Goal: Task Accomplishment & Management: Manage account settings

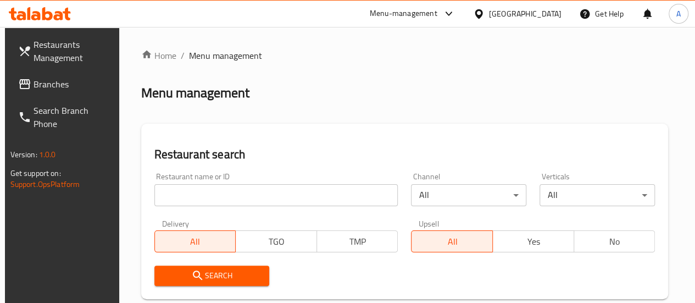
click at [217, 199] on input "search" at bounding box center [276, 195] width 244 height 22
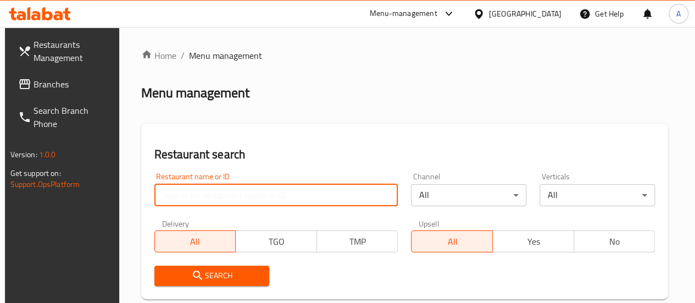
type input "d"
click at [197, 192] on input "search" at bounding box center [276, 195] width 244 height 22
type input "s"
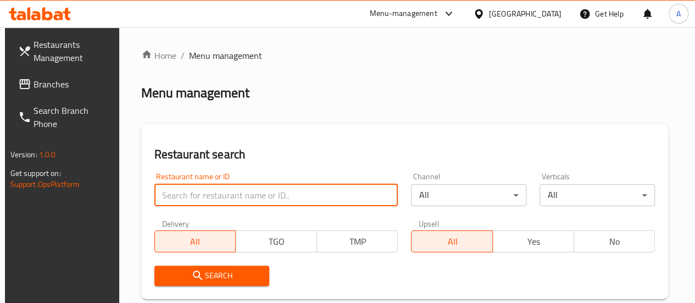
type input "s"
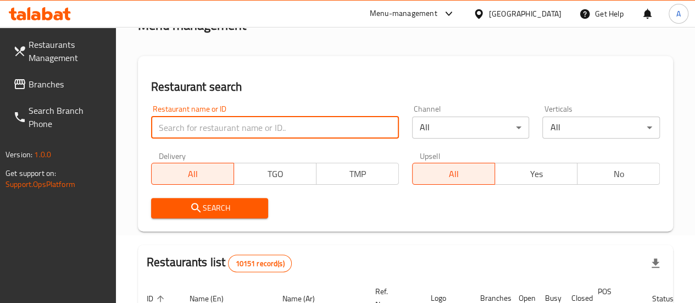
scroll to position [67, 0]
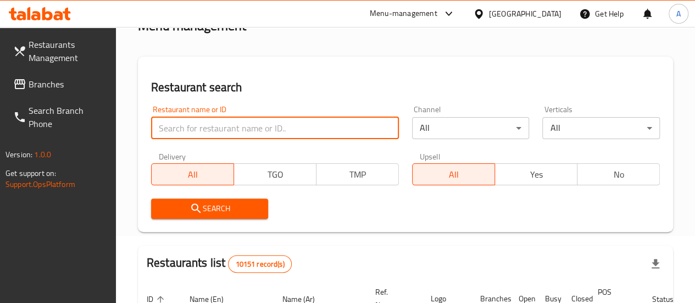
click at [209, 134] on input "search" at bounding box center [275, 128] width 248 height 22
type input "B oven"
click button "Search" at bounding box center [210, 208] width 118 height 20
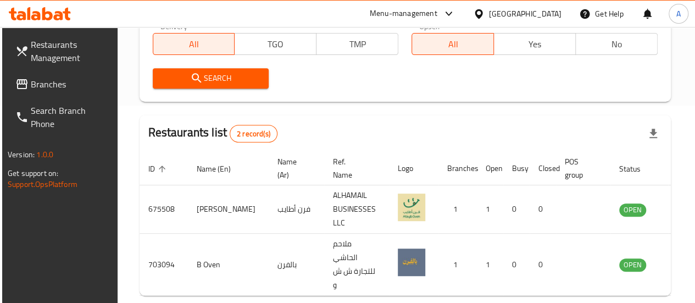
scroll to position [213, 0]
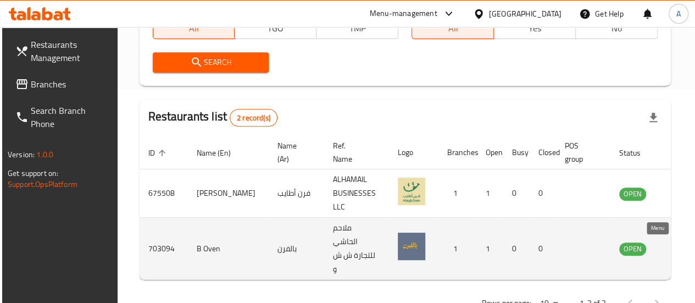
click at [678, 250] on icon "enhanced table" at bounding box center [684, 249] width 12 height 9
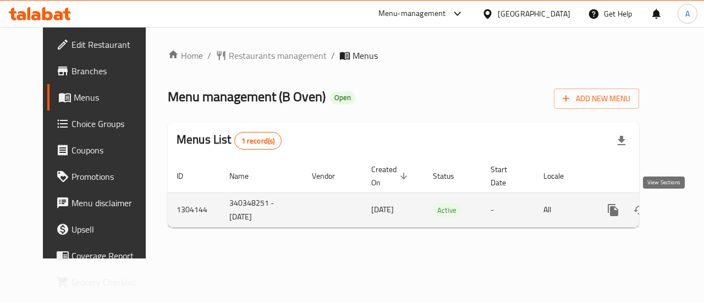
click at [687, 212] on icon "enhanced table" at bounding box center [692, 210] width 10 height 10
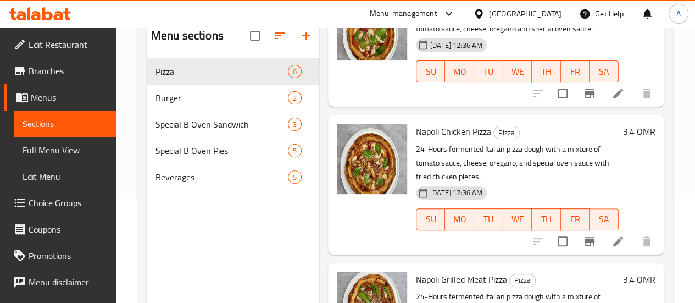
scroll to position [99, 0]
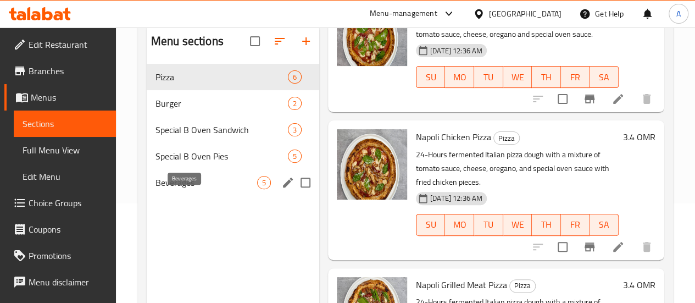
click at [178, 189] on span "Beverages" at bounding box center [207, 182] width 102 height 13
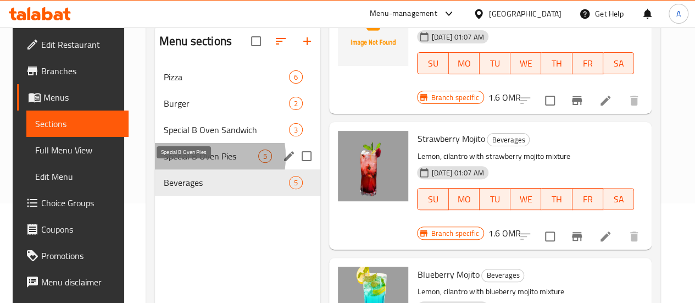
click at [184, 163] on span "Special B Oven Pies" at bounding box center [211, 156] width 95 height 13
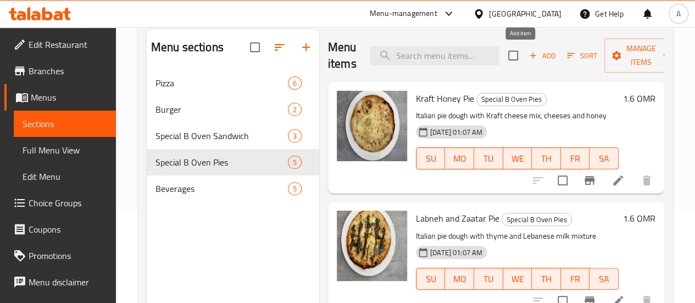
click at [528, 58] on span "Add" at bounding box center [543, 55] width 30 height 13
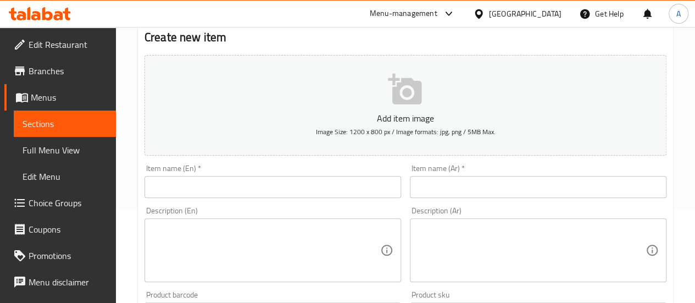
click at [239, 184] on input "text" at bounding box center [273, 187] width 257 height 22
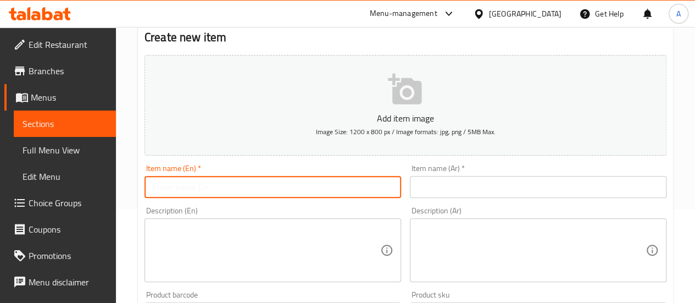
type input "v"
paste input "Smoked Meat Napoli Pizza"
type input "Smoked Meat Napoli Pizza"
click at [429, 192] on input "text" at bounding box center [538, 187] width 257 height 22
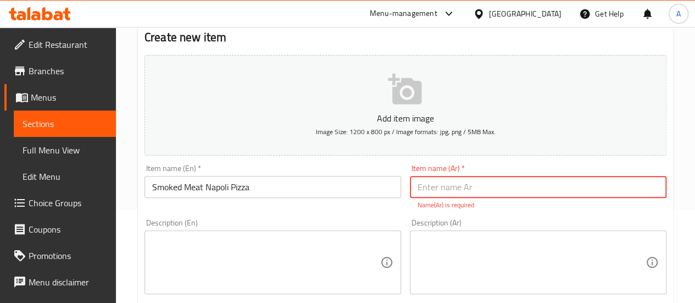
paste input "بيتزا نابولي لحم مدخن"
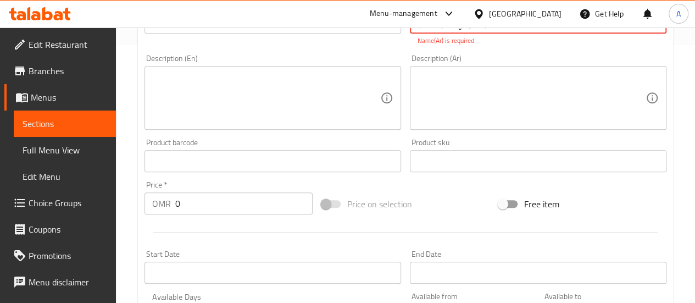
scroll to position [281, 0]
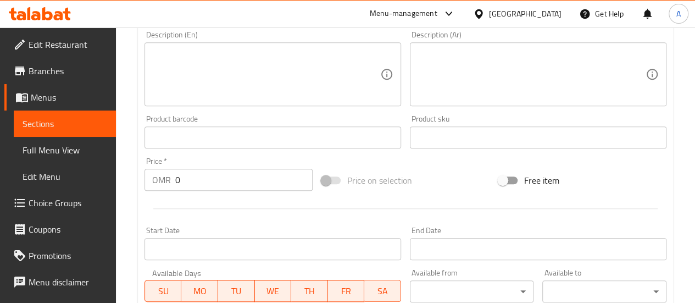
type input "بيتزا نابولي لحم مدخن"
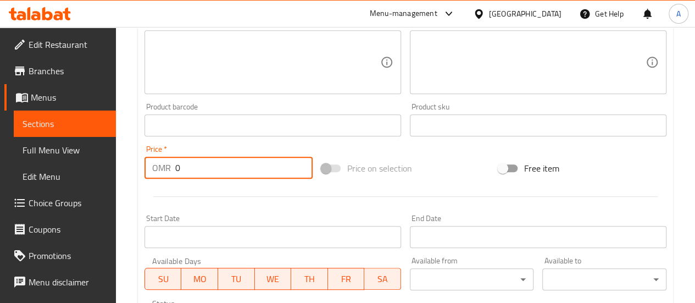
click at [212, 164] on input "0" at bounding box center [243, 168] width 137 height 22
type input "3.5"
click at [284, 223] on div "Start Date Start Date" at bounding box center [273, 231] width 257 height 34
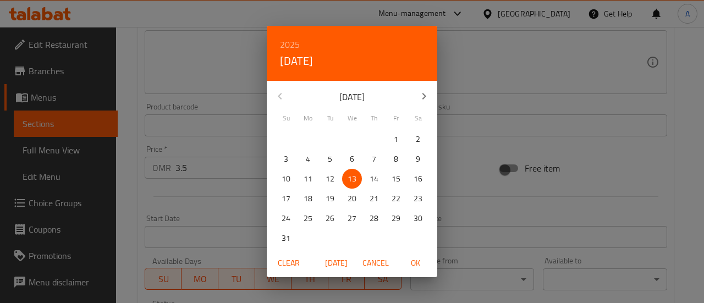
click at [223, 200] on div "2025 Wed, Aug 13 August 2025 Su Mo Tu We Th Fr Sa 27 28 29 30 31 1 2 3 4 5 6 7 …" at bounding box center [352, 151] width 704 height 303
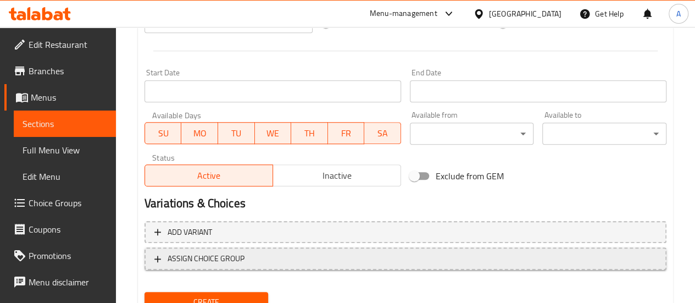
scroll to position [473, 0]
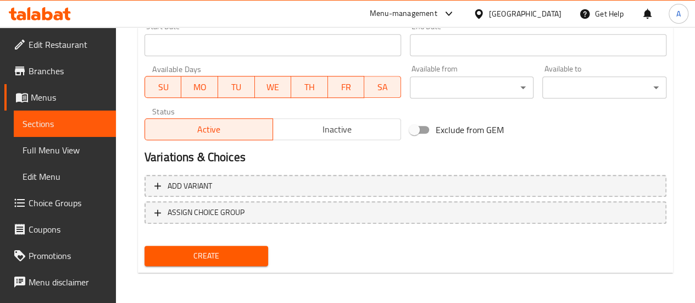
click at [251, 258] on span "Create" at bounding box center [206, 256] width 107 height 14
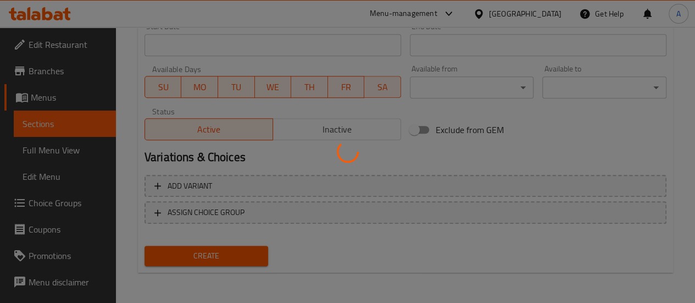
type input "0"
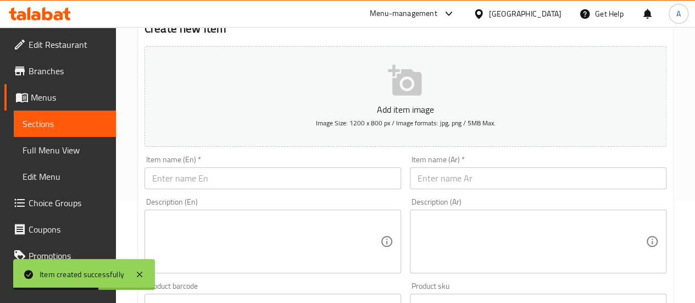
scroll to position [114, 0]
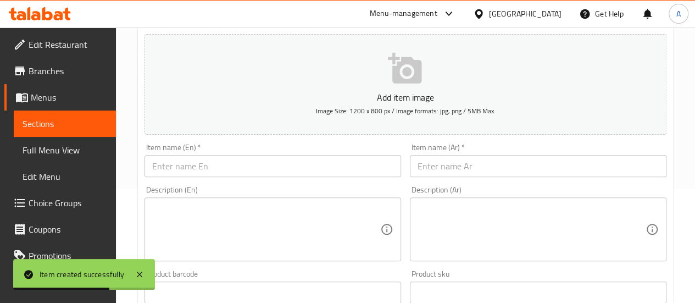
click at [213, 161] on input "text" at bounding box center [273, 166] width 257 height 22
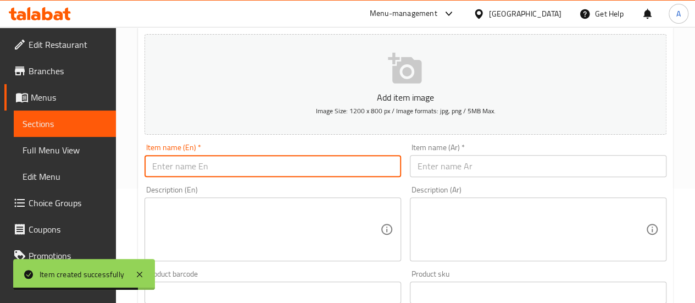
paste input "بيتزا نابولي تركي"
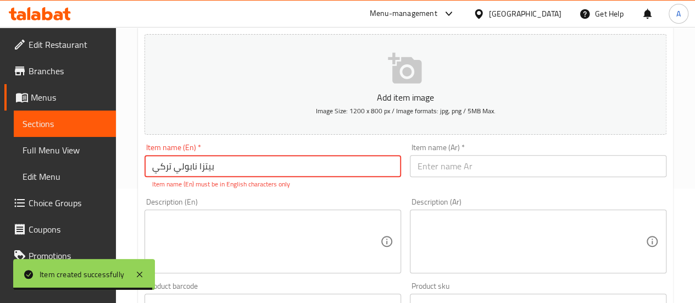
type input "بيتزا نابولي تركي"
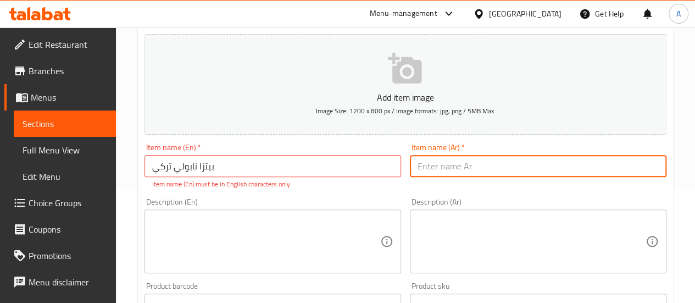
click at [432, 173] on input "text" at bounding box center [538, 166] width 257 height 22
paste input "Turkish Neapolitan pizza"
type input "Turkish Neapolitan pizza"
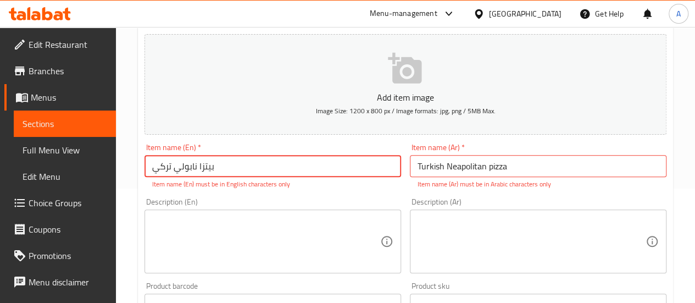
drag, startPoint x: 232, startPoint y: 170, endPoint x: 34, endPoint y: 178, distance: 198.0
click at [34, 178] on div "Edit Restaurant Branches Menus Sections Full Menu View Edit Menu Choice Groups …" at bounding box center [347, 294] width 695 height 762
paste input "Turkish Neapolitan pizza"
type input "Turkish Neapolitan pizza"
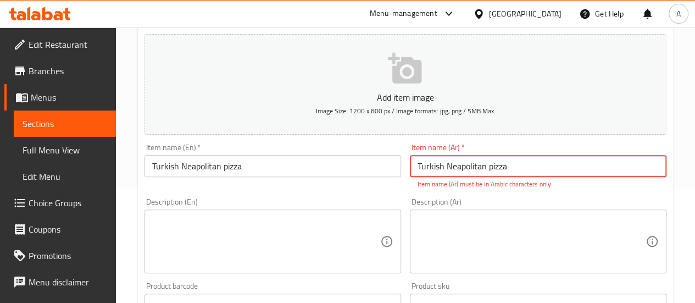
drag, startPoint x: 525, startPoint y: 162, endPoint x: 339, endPoint y: 178, distance: 186.4
click at [339, 178] on div "Add item image Image Size: 1200 x 800 px / Image formats: jpg, png / 5MB Max. I…" at bounding box center [405, 273] width 531 height 486
paste input "بيتزا نابولي تركي"
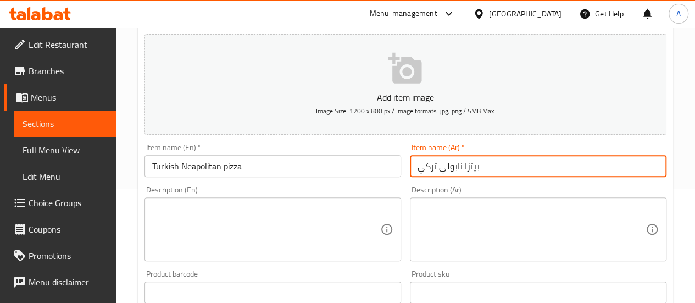
type input "بيتزا نابولي تركي"
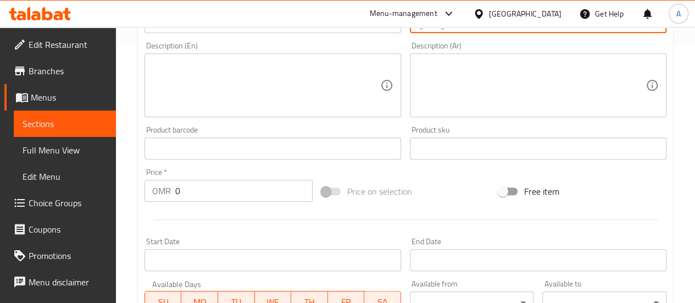
scroll to position [308, 0]
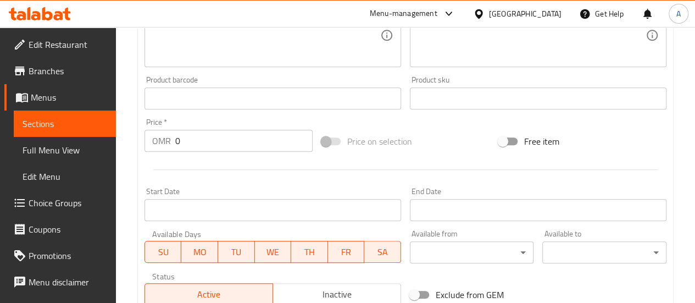
click at [198, 145] on input "0" at bounding box center [243, 141] width 137 height 22
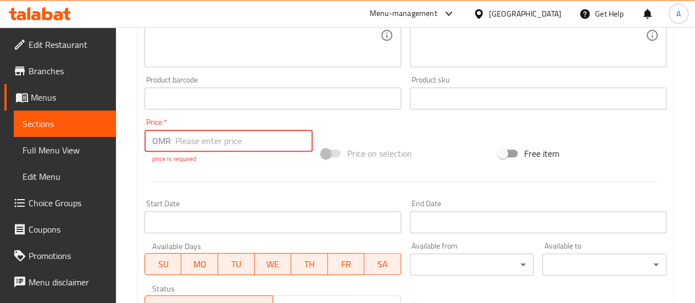
type input "2"
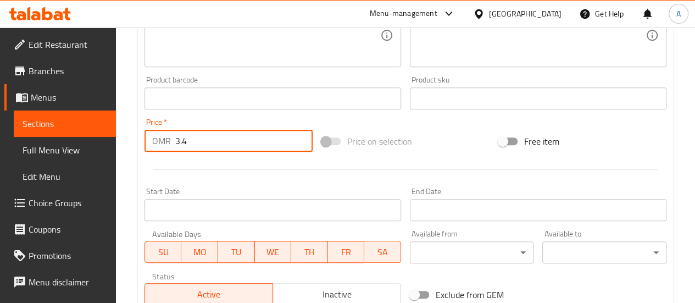
type input "3.4"
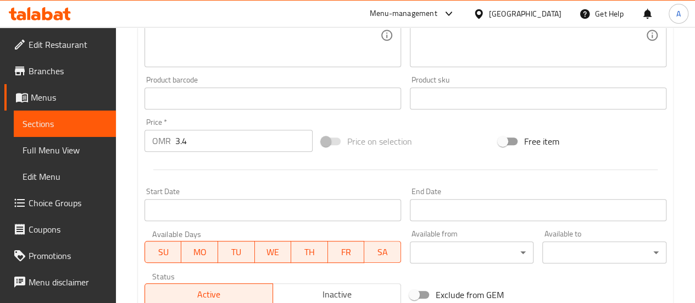
click at [248, 175] on div at bounding box center [405, 169] width 531 height 27
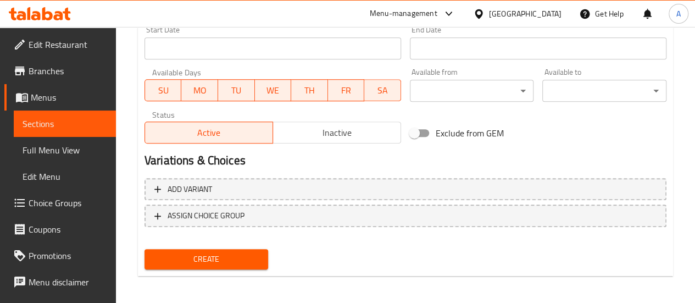
scroll to position [473, 0]
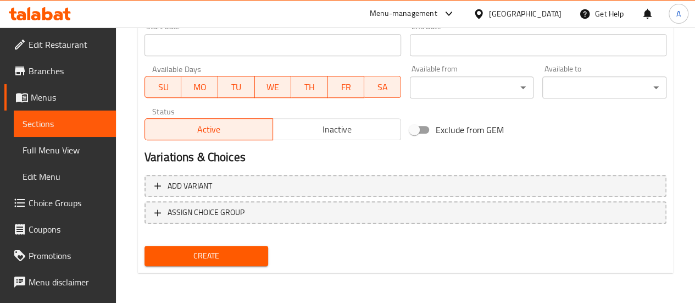
click at [228, 251] on span "Create" at bounding box center [206, 256] width 107 height 14
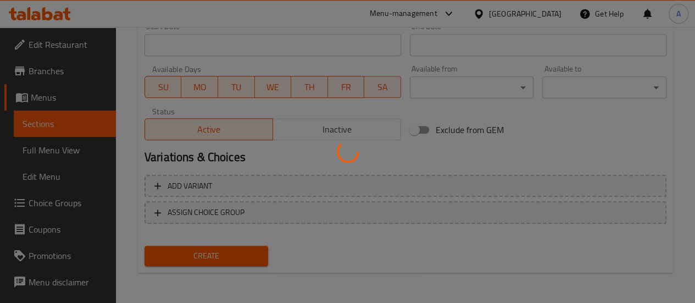
type input "0"
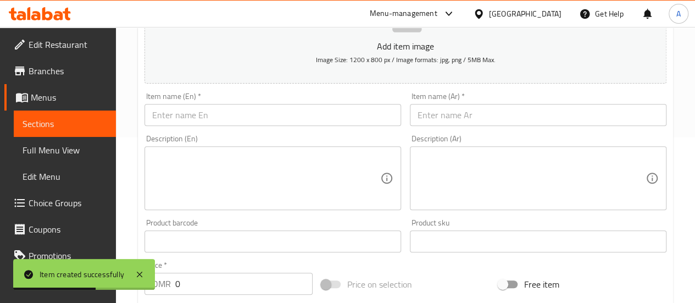
scroll to position [168, 0]
click at [294, 125] on div "Item name (En)   * Item name (En) *" at bounding box center [273, 107] width 266 height 42
click at [278, 118] on input "text" at bounding box center [273, 113] width 257 height 22
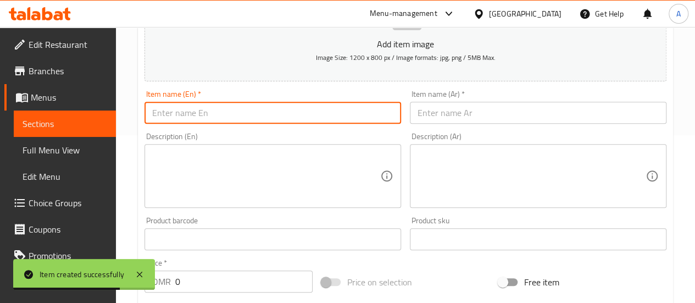
paste input "Oman chips pizza"
type input "Oman chips pizza"
click at [433, 107] on input "text" at bounding box center [538, 113] width 257 height 22
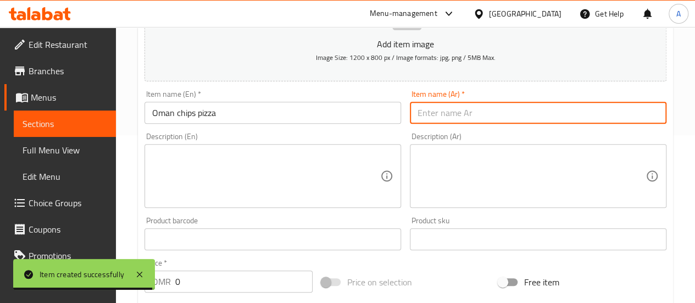
paste input "بيتزا شبس عمان"
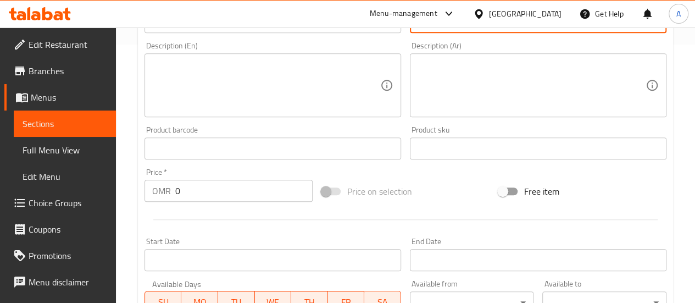
scroll to position [259, 0]
type input "بيتزا شبس عمان"
click at [229, 200] on input "0" at bounding box center [243, 190] width 137 height 22
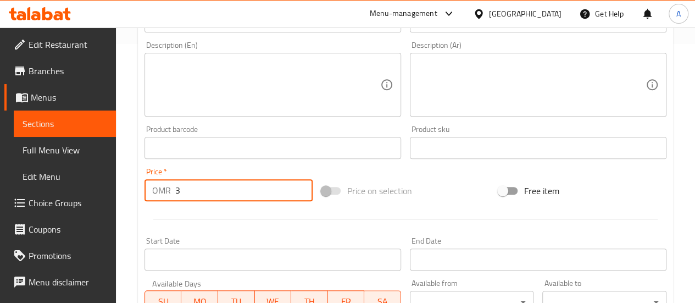
type input "3"
click at [244, 209] on div at bounding box center [405, 219] width 531 height 27
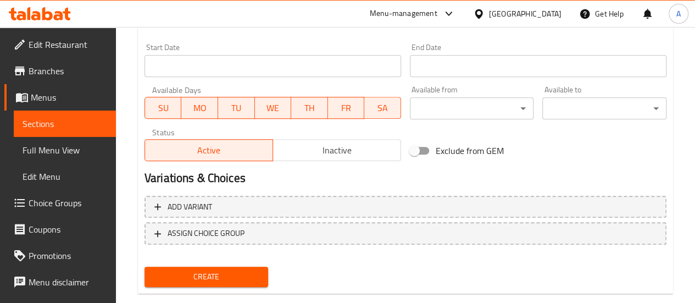
scroll to position [473, 0]
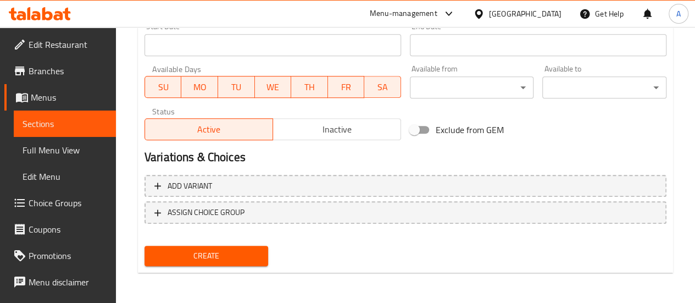
click at [223, 251] on span "Create" at bounding box center [206, 256] width 107 height 14
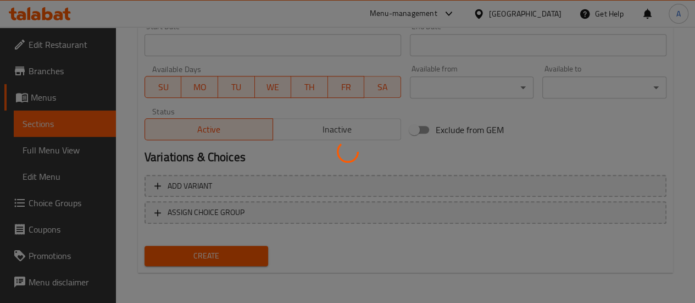
type input "0"
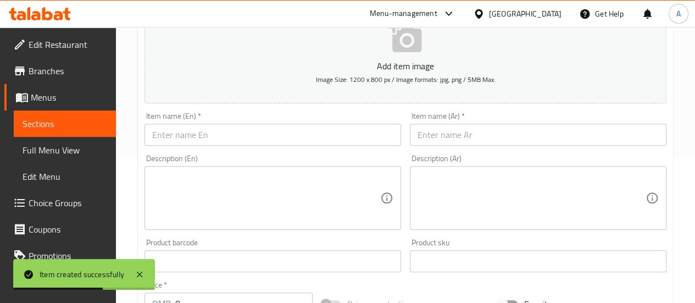
scroll to position [145, 0]
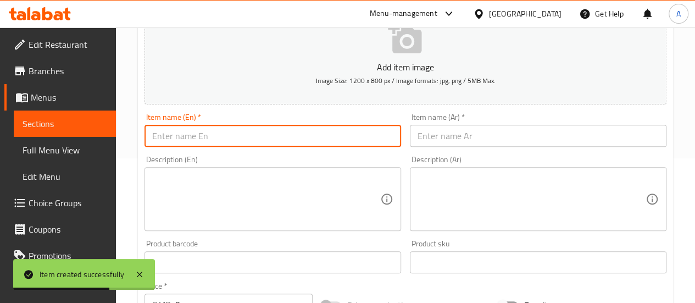
click at [259, 143] on input "text" at bounding box center [273, 136] width 257 height 22
paste input "بيتزا بيروني"
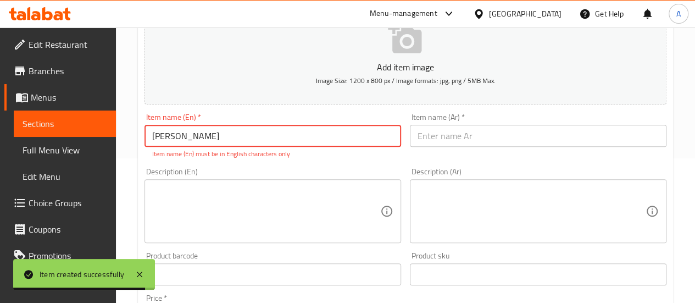
type input "بيتزا بيروني"
click at [446, 135] on input "text" at bounding box center [538, 136] width 257 height 22
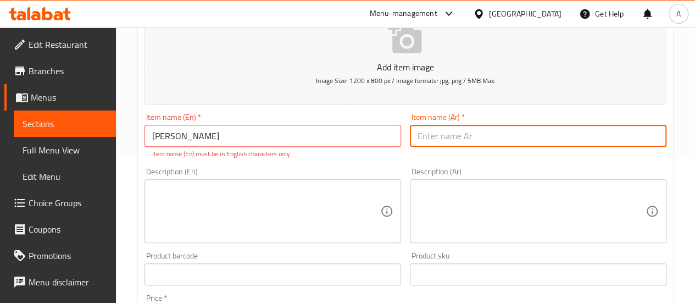
paste input "بيتزا بيروني"
type input "بيتزا بيروني"
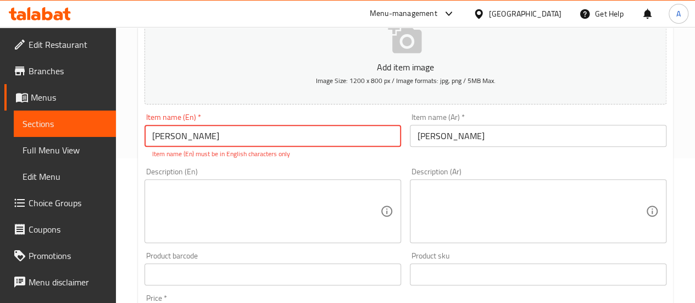
drag, startPoint x: 203, startPoint y: 142, endPoint x: 8, endPoint y: 158, distance: 196.3
click at [8, 158] on div "Edit Restaurant Branches Menus Sections Full Menu View Edit Menu Choice Groups …" at bounding box center [347, 263] width 695 height 762
paste input "Pepperoni pizza"
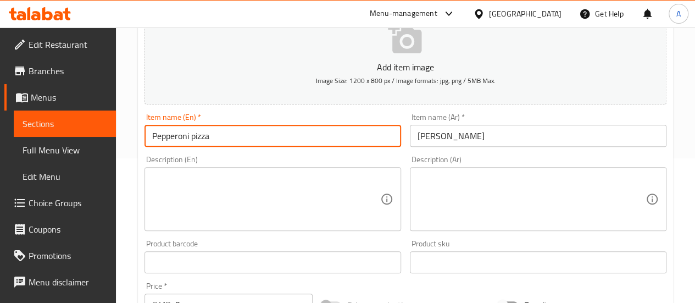
type input "Pepperoni pizza"
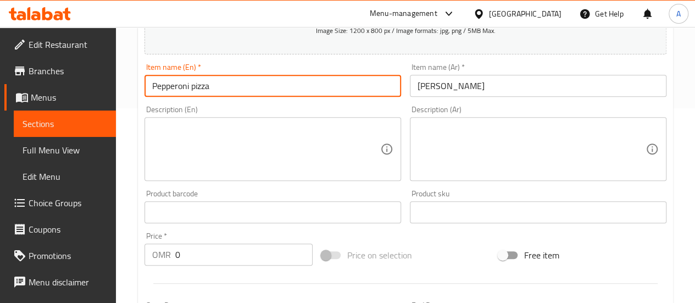
scroll to position [202, 0]
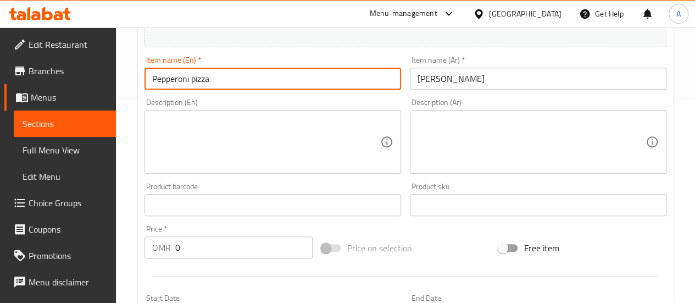
click at [214, 248] on input "0" at bounding box center [243, 247] width 137 height 22
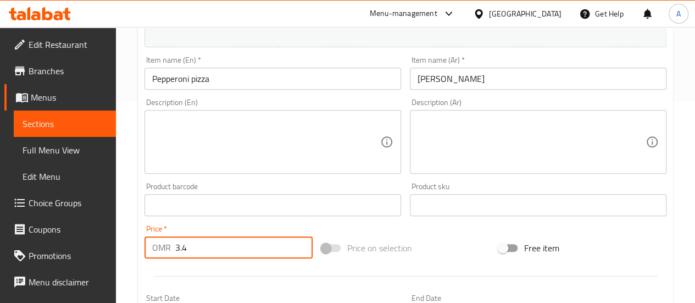
type input "3.4"
click at [231, 273] on div at bounding box center [405, 276] width 531 height 27
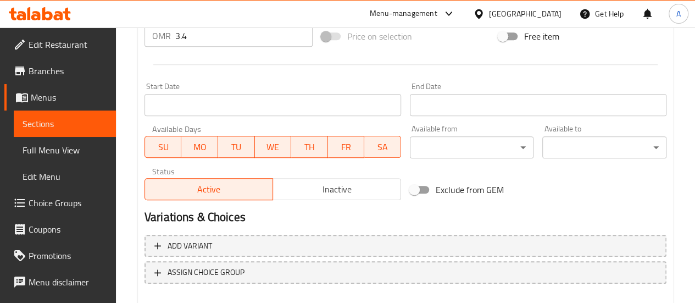
scroll to position [473, 0]
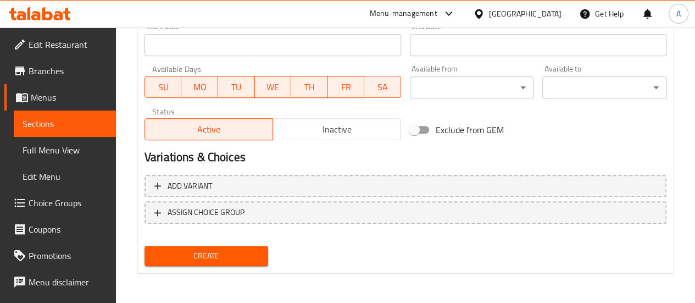
click at [240, 257] on span "Create" at bounding box center [206, 256] width 107 height 14
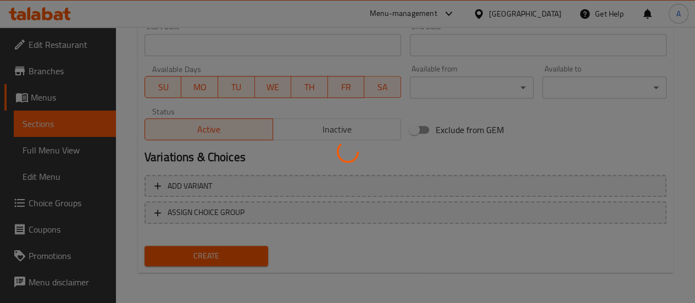
type input "0"
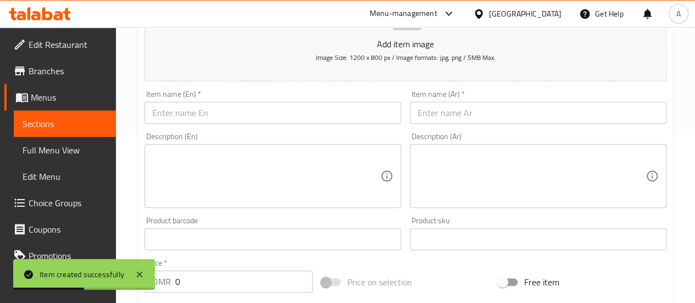
scroll to position [167, 0]
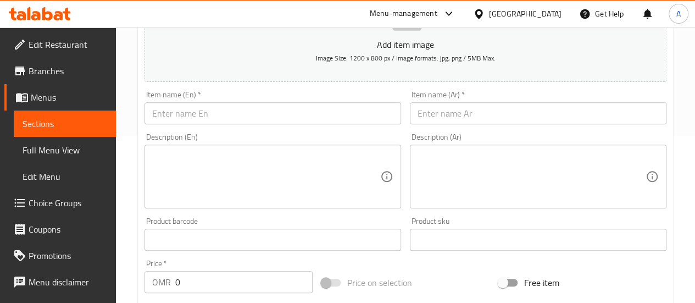
click at [45, 120] on span "Sections" at bounding box center [65, 123] width 85 height 13
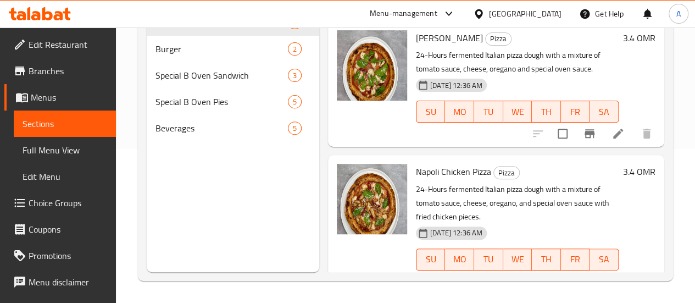
scroll to position [154, 0]
click at [185, 115] on div "Special B Oven Pies 9" at bounding box center [233, 102] width 173 height 26
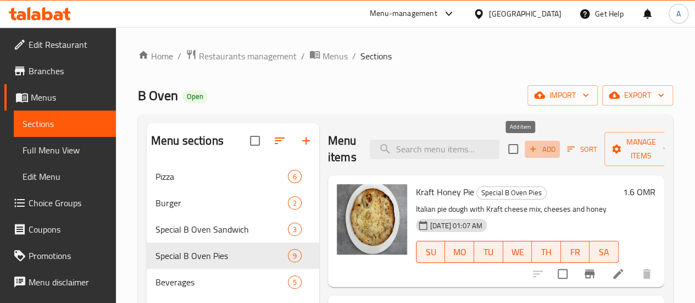
click at [531, 152] on span "Add" at bounding box center [543, 149] width 30 height 13
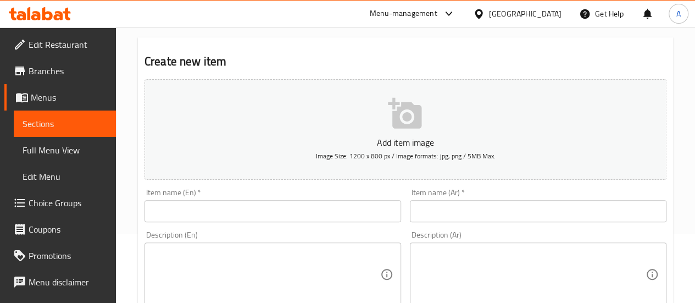
scroll to position [70, 0]
click at [331, 213] on input "text" at bounding box center [273, 210] width 257 height 22
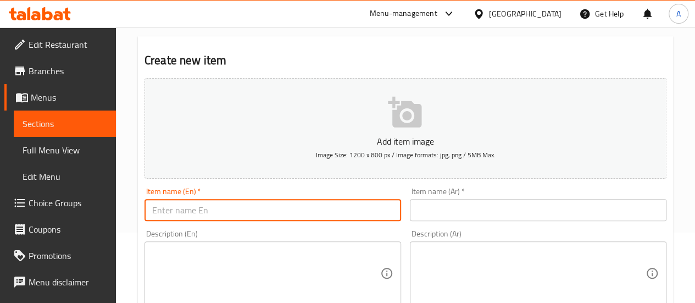
click at [447, 211] on input "text" at bounding box center [538, 210] width 257 height 22
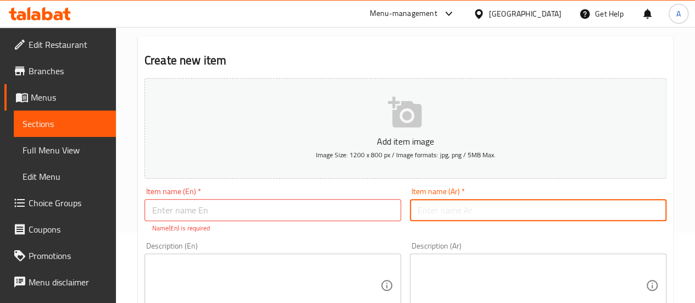
paste input "فطيره بيروني"
type input "فطيره بيروني"
click at [277, 215] on input "text" at bounding box center [273, 210] width 257 height 22
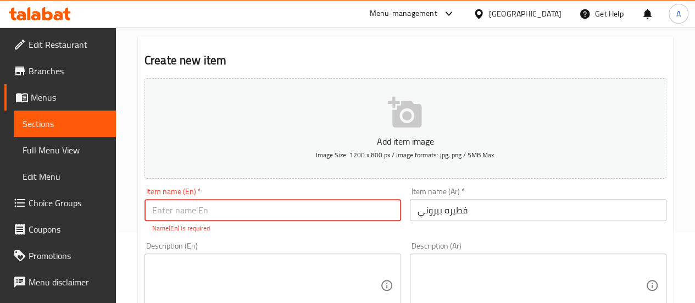
paste input "فطيره بيروني"
type input "فطيره بيروني"
drag, startPoint x: 222, startPoint y: 213, endPoint x: 73, endPoint y: 209, distance: 148.5
paste input "Pepperoni pizza"
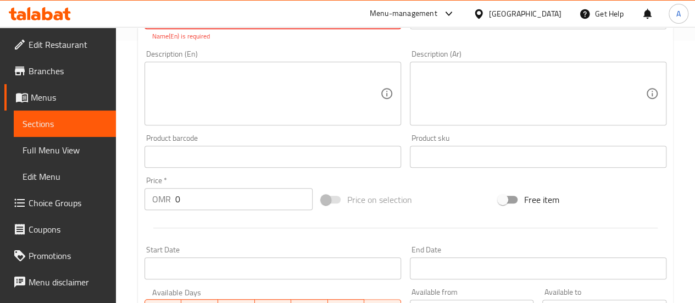
scroll to position [263, 0]
type input "Pepperoni pie"
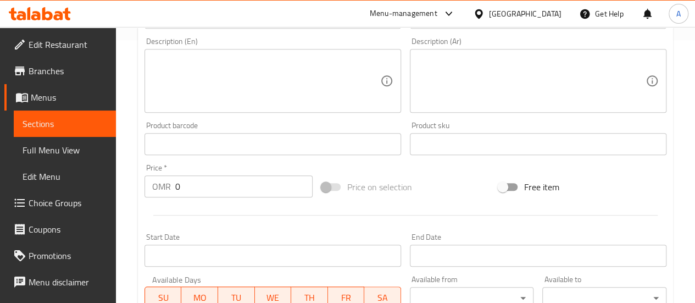
click at [203, 198] on div "Price   * OMR 0 Price *" at bounding box center [228, 180] width 177 height 42
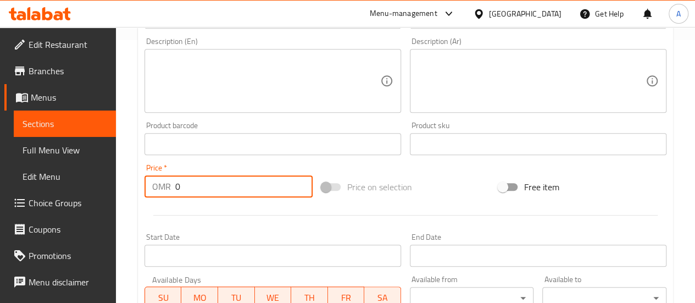
click at [204, 193] on input "0" at bounding box center [243, 186] width 137 height 22
type input "1.7"
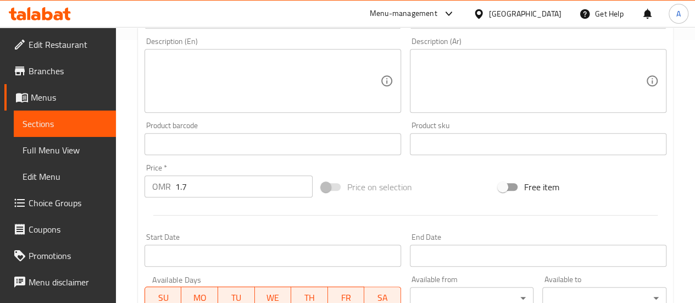
click at [258, 229] on div "Start Date Start Date" at bounding box center [273, 250] width 266 height 42
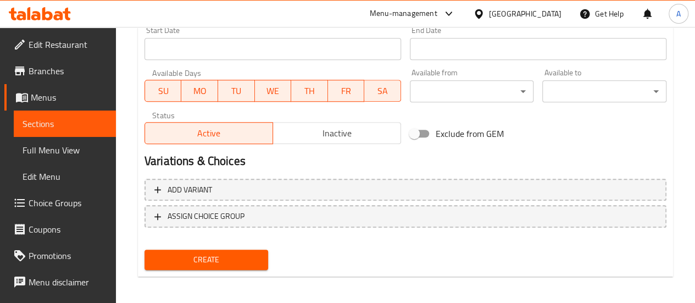
scroll to position [473, 0]
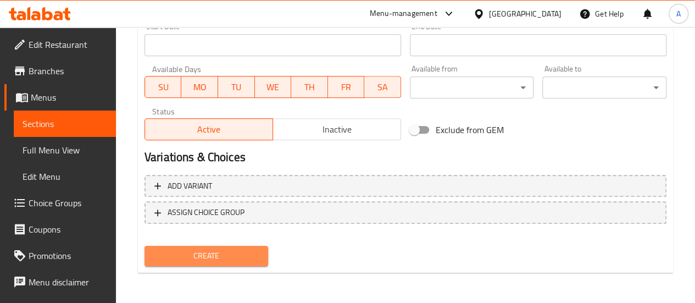
click at [238, 255] on span "Create" at bounding box center [206, 256] width 107 height 14
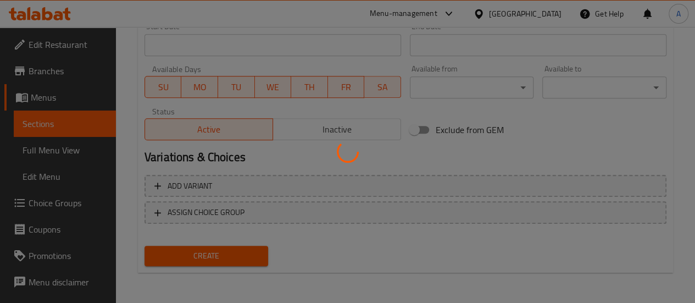
type input "0"
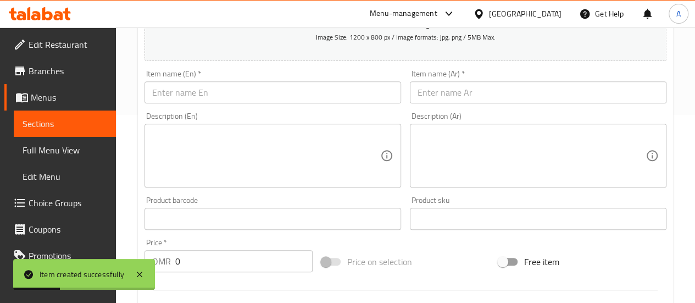
scroll to position [187, 0]
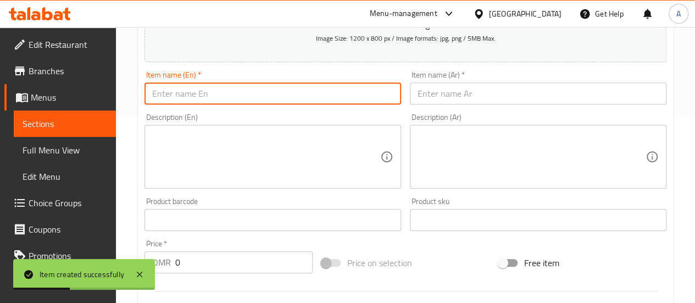
click at [296, 93] on input "text" at bounding box center [273, 93] width 257 height 22
click at [471, 93] on input "text" at bounding box center [538, 93] width 257 height 22
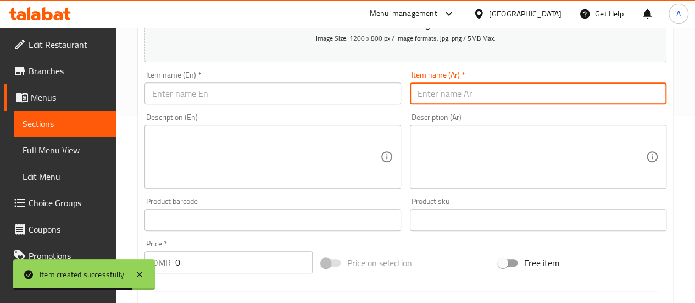
paste input "فطيره كرفت عسل"
type input "فطيره كرفت عسل"
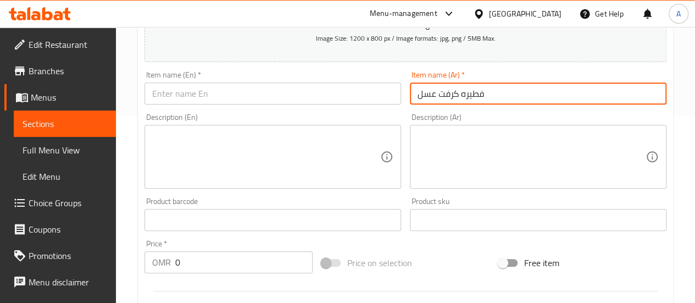
click at [240, 98] on input "text" at bounding box center [273, 93] width 257 height 22
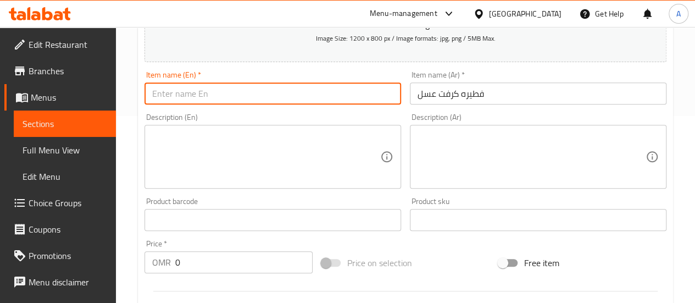
paste input "Kraft Honey Pie"
type input "Kraft Honey Pie"
click at [218, 263] on input "0" at bounding box center [243, 262] width 137 height 22
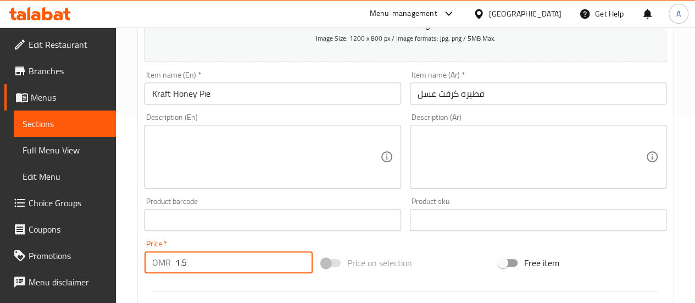
type input "1.5"
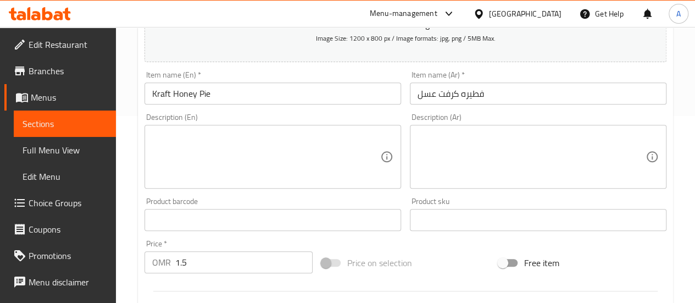
click at [244, 243] on div "Price   * OMR 1.5 Price *" at bounding box center [229, 257] width 168 height 34
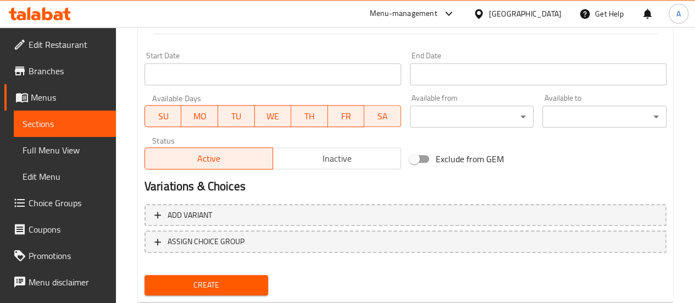
scroll to position [446, 0]
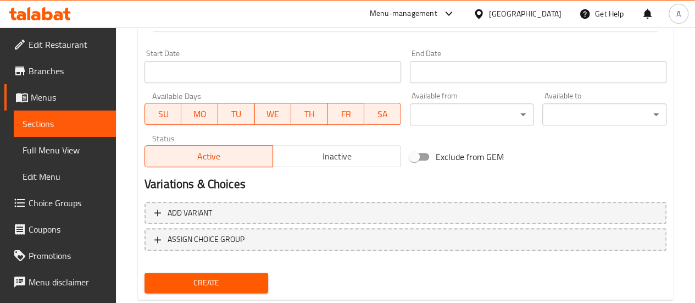
click at [239, 284] on span "Create" at bounding box center [206, 283] width 107 height 14
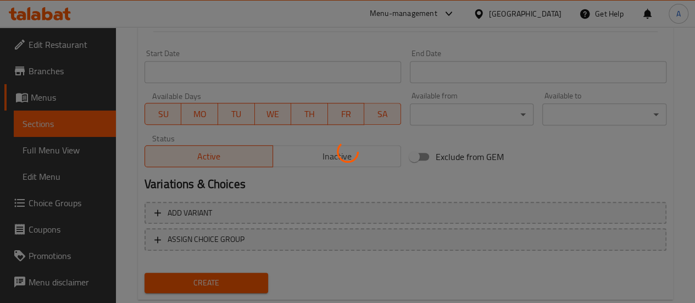
type input "0"
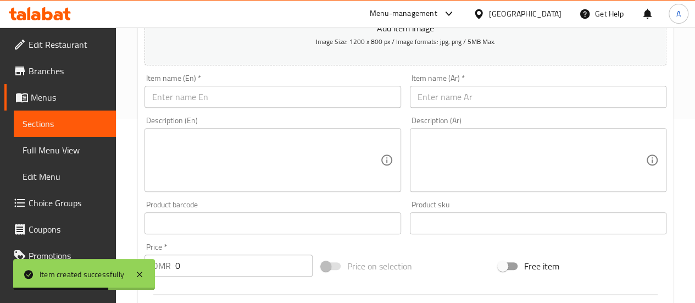
scroll to position [176, 0]
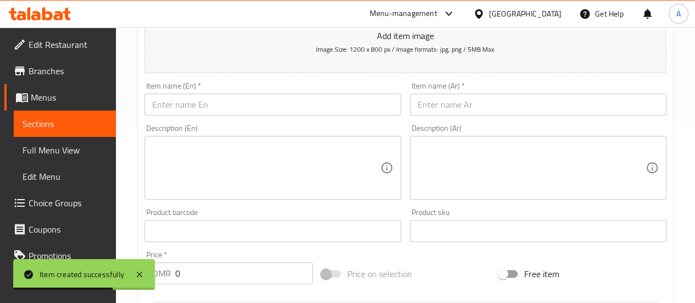
click at [216, 109] on input "text" at bounding box center [273, 104] width 257 height 22
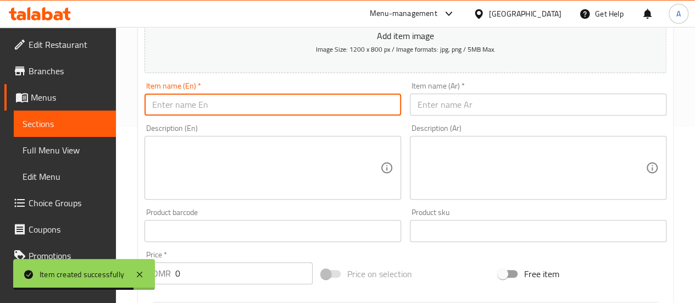
paste input "Labneh Zaatar Pie"
type input "Labneh Zaatar Pie"
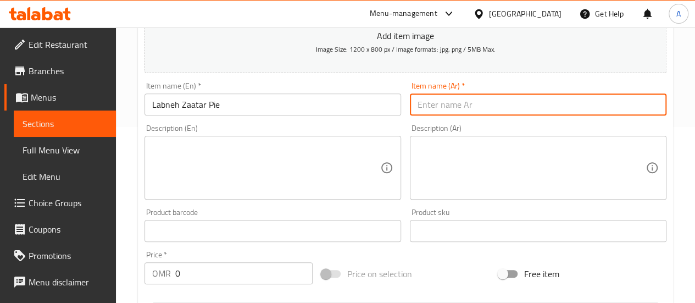
click at [446, 101] on input "text" at bounding box center [538, 104] width 257 height 22
paste input "فطيره لبنه زعتر"
type input "فطيره لبنه زعتر"
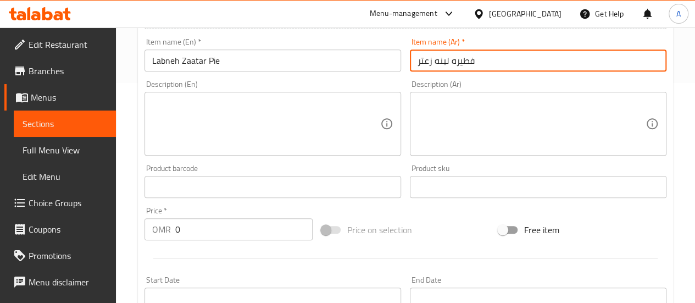
scroll to position [224, 0]
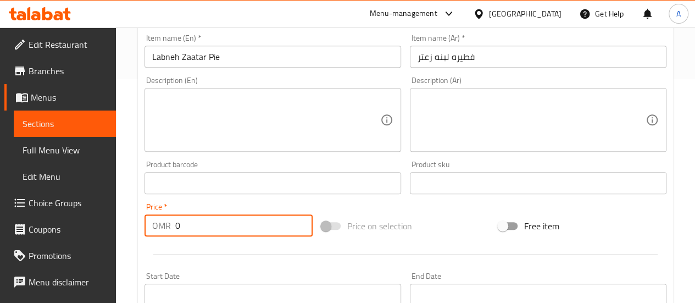
click at [207, 221] on input "0" at bounding box center [243, 225] width 137 height 22
type input "1.5"
click at [251, 261] on div at bounding box center [405, 254] width 531 height 27
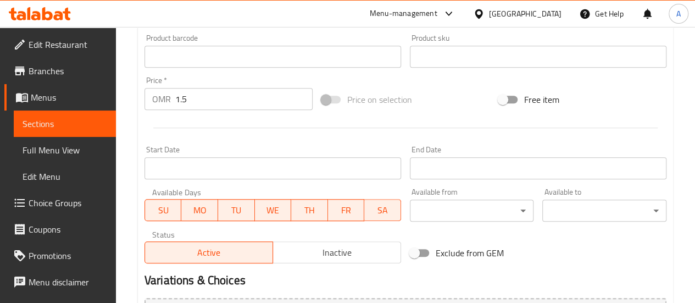
scroll to position [427, 0]
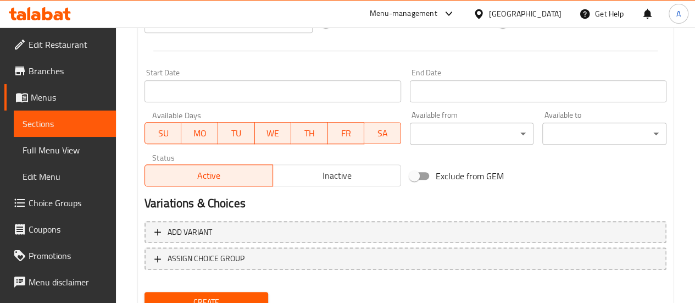
click at [242, 293] on button "Create" at bounding box center [207, 302] width 124 height 20
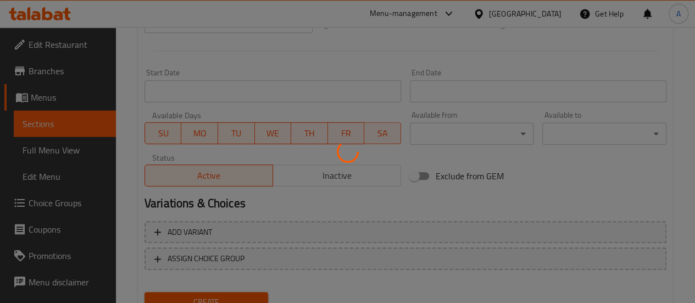
type input "0"
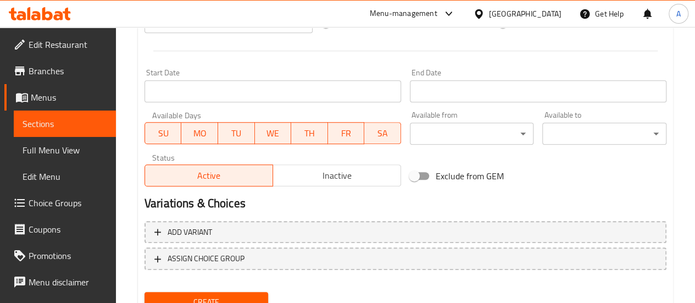
click at [75, 128] on span "Sections" at bounding box center [65, 123] width 85 height 13
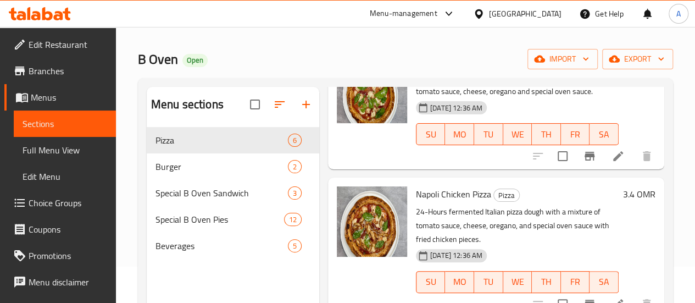
scroll to position [96, 0]
click at [196, 200] on span "Special B Oven Sandwich" at bounding box center [207, 192] width 102 height 13
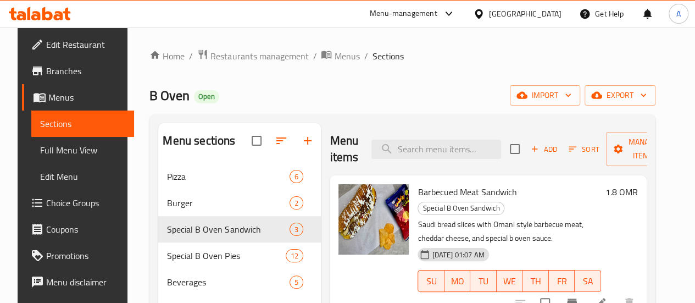
click at [58, 13] on icon at bounding box center [58, 15] width 9 height 9
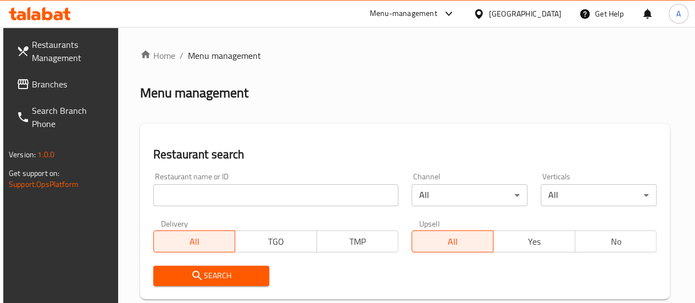
click at [211, 200] on input "search" at bounding box center [275, 195] width 245 height 22
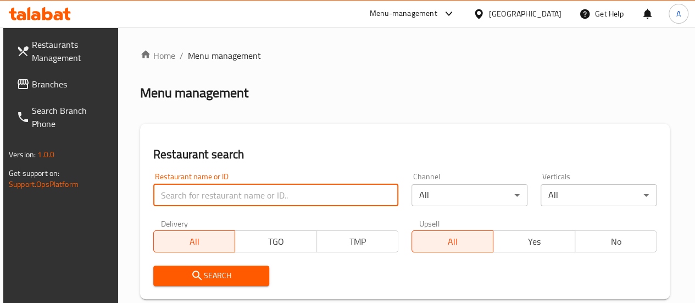
click button "Search" at bounding box center [211, 276] width 116 height 20
click at [234, 193] on input "search" at bounding box center [275, 195] width 245 height 22
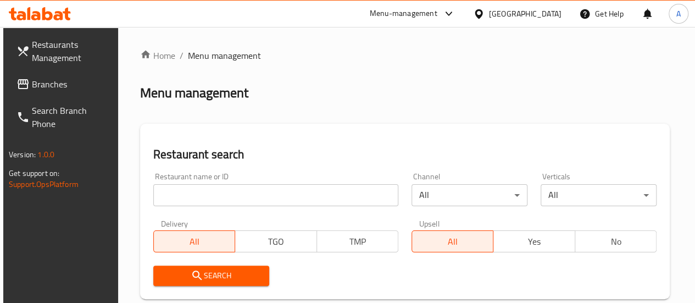
click at [192, 195] on input "search" at bounding box center [275, 195] width 245 height 22
click at [200, 182] on div "Restaurant name or ID Restaurant name or ID" at bounding box center [275, 190] width 245 height 34
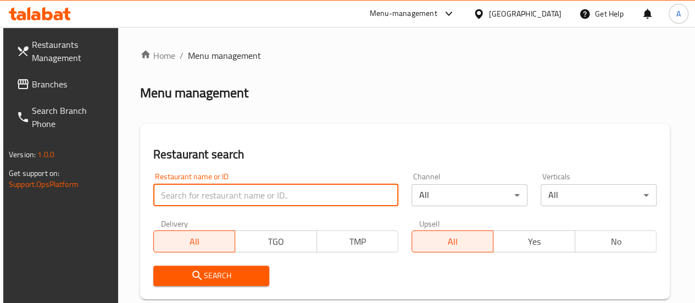
click at [220, 195] on input "search" at bounding box center [275, 195] width 245 height 22
paste input "Carnaval"
type input "Carnaval"
click button "Search" at bounding box center [211, 276] width 116 height 20
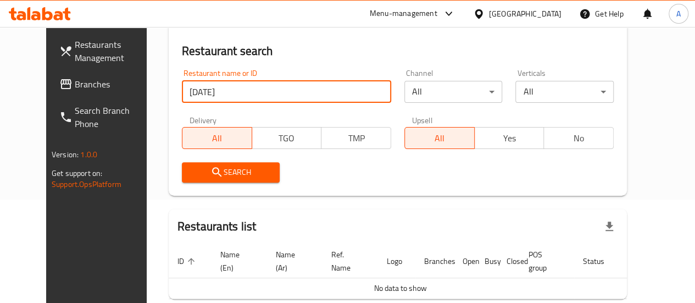
scroll to position [102, 0]
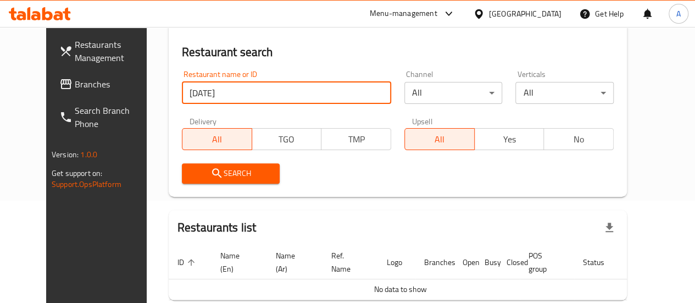
click at [204, 95] on input "Carnaval" at bounding box center [286, 93] width 209 height 22
click at [257, 97] on input "Carnaval" at bounding box center [286, 93] width 209 height 22
click at [254, 96] on input "Carnaval" at bounding box center [286, 93] width 209 height 22
paste input "[DATE]"
type input "[DATE]"
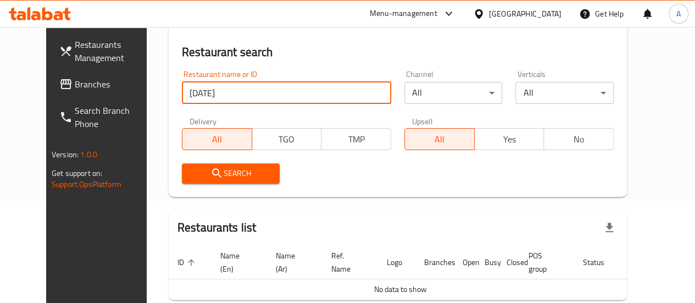
click button "Search" at bounding box center [231, 173] width 98 height 20
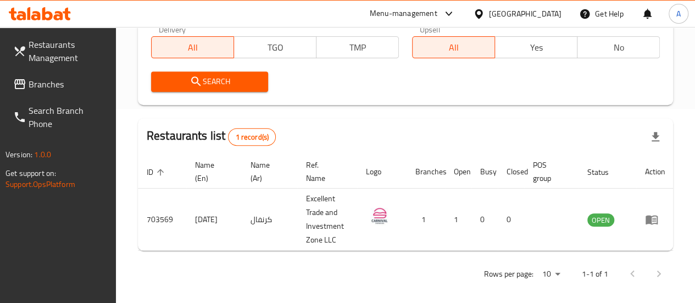
scroll to position [196, 0]
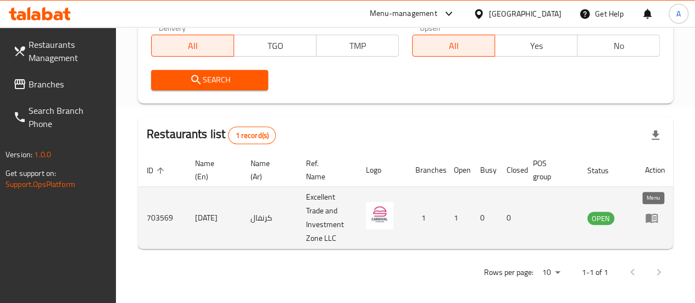
click at [652, 219] on icon "enhanced table" at bounding box center [654, 218] width 4 height 4
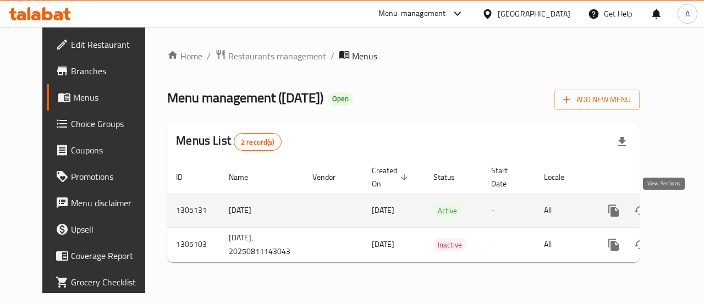
click at [688, 212] on icon "enhanced table" at bounding box center [693, 211] width 10 height 10
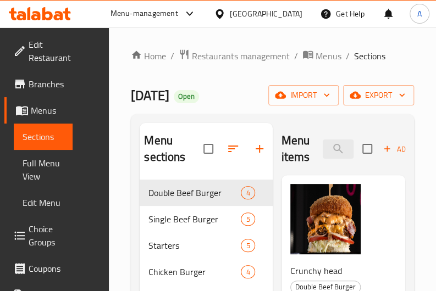
click at [394, 59] on ol "Home / Restaurants management / Menus / Sections" at bounding box center [272, 56] width 283 height 14
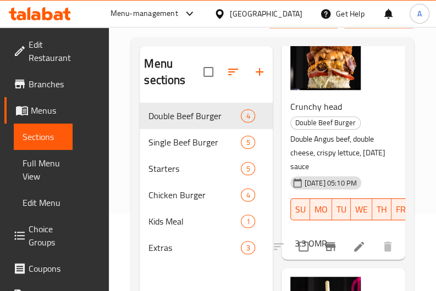
scroll to position [87, 9]
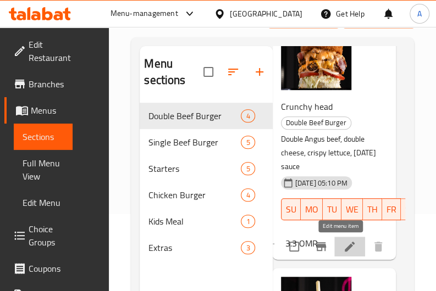
click at [345, 248] on icon at bounding box center [350, 247] width 10 height 10
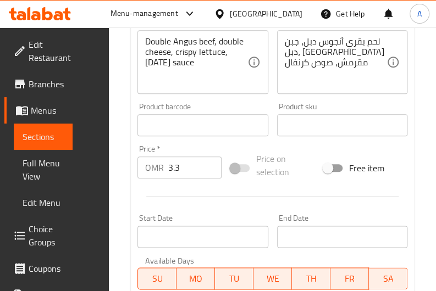
scroll to position [313, 0]
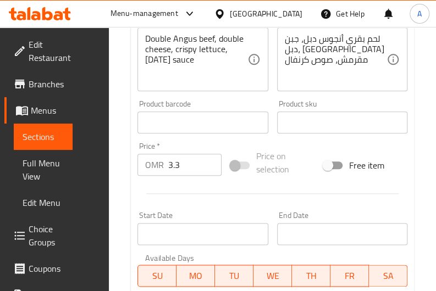
click at [194, 170] on input "3.3" at bounding box center [194, 165] width 53 height 22
click at [188, 164] on input "3.7" at bounding box center [194, 165] width 53 height 22
type input "3.729"
click at [190, 197] on div at bounding box center [272, 193] width 279 height 27
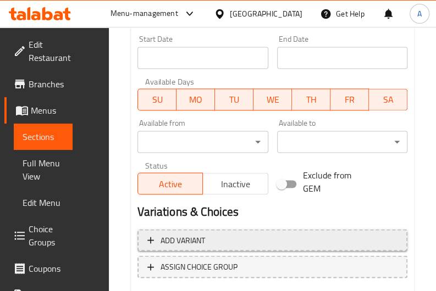
scroll to position [556, 0]
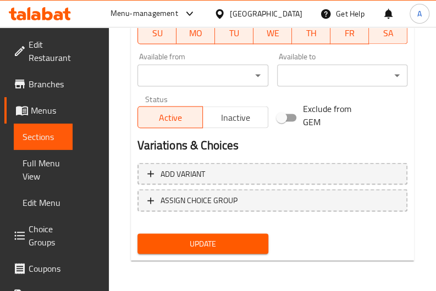
click at [203, 248] on span "Update" at bounding box center [202, 244] width 113 height 14
click at [36, 142] on span "Sections" at bounding box center [43, 136] width 41 height 13
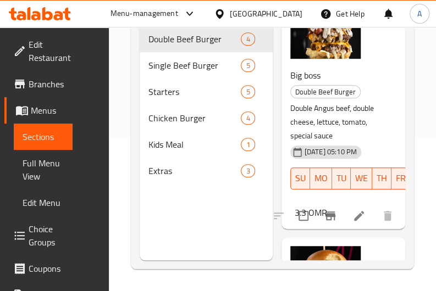
scroll to position [300, 0]
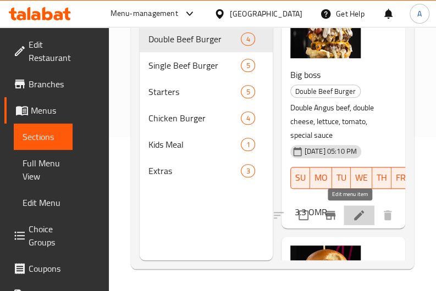
click at [353, 218] on icon at bounding box center [358, 215] width 13 height 13
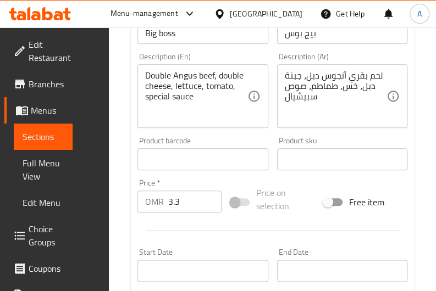
scroll to position [277, 0]
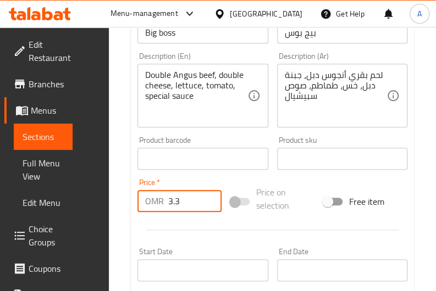
click at [187, 208] on input "3.3" at bounding box center [194, 201] width 53 height 22
click at [184, 203] on input "3.3" at bounding box center [194, 201] width 53 height 22
type input "3.739"
click at [195, 236] on div at bounding box center [272, 230] width 279 height 27
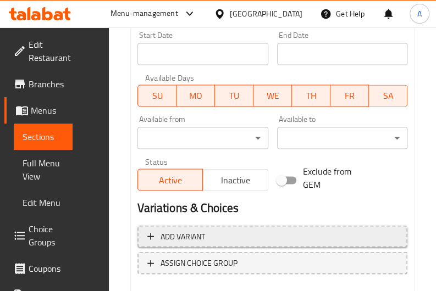
scroll to position [556, 0]
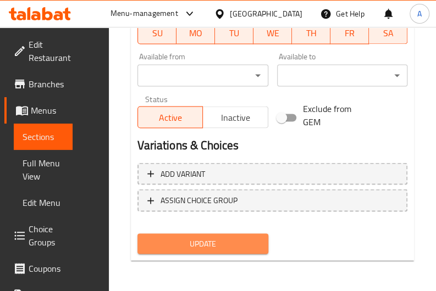
click at [201, 245] on span "Update" at bounding box center [202, 244] width 113 height 14
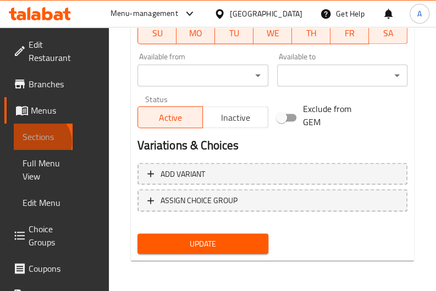
click at [40, 142] on span "Sections" at bounding box center [43, 136] width 41 height 13
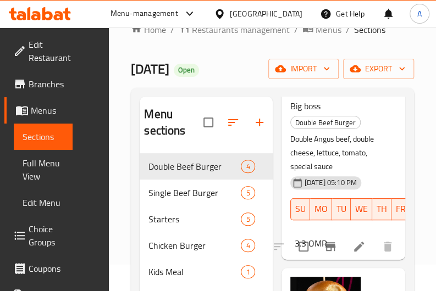
scroll to position [399, 0]
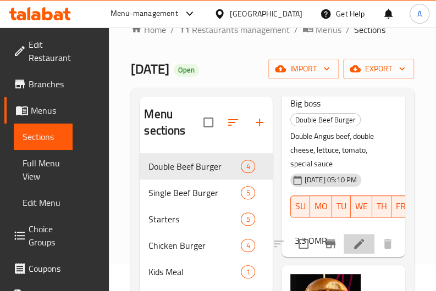
click at [354, 242] on icon at bounding box center [359, 244] width 10 height 10
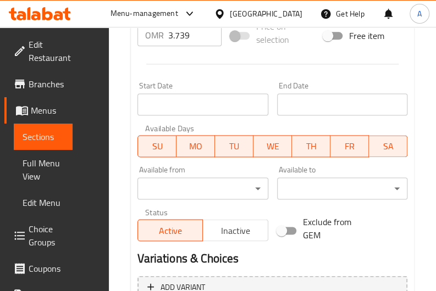
scroll to position [556, 0]
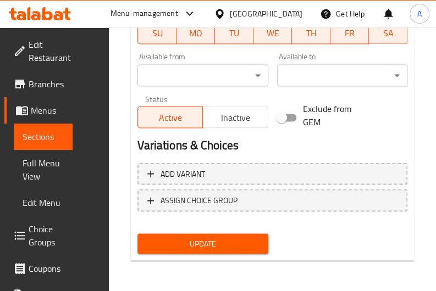
click at [195, 246] on span "Update" at bounding box center [202, 244] width 113 height 14
click at [43, 143] on span "Sections" at bounding box center [43, 136] width 41 height 13
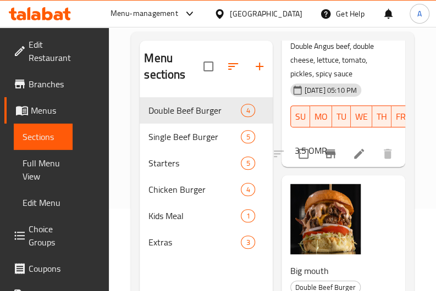
scroll to position [681, 0]
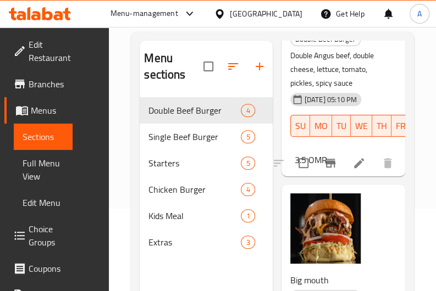
click at [354, 164] on icon at bounding box center [359, 163] width 10 height 10
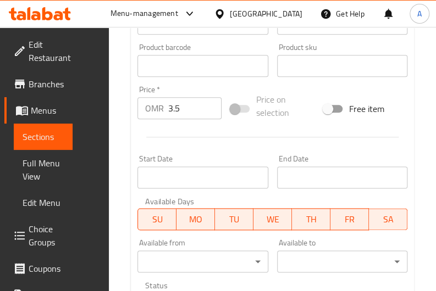
scroll to position [378, 0]
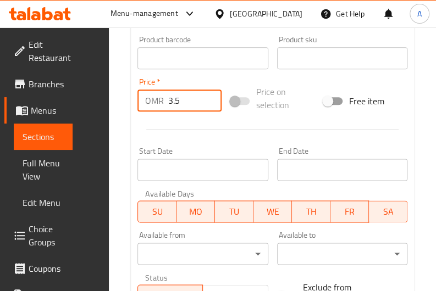
click at [196, 106] on input "3.5" at bounding box center [194, 101] width 53 height 22
click at [185, 97] on input "3.9" at bounding box center [194, 101] width 53 height 22
type input "3.955"
click at [197, 128] on div at bounding box center [272, 129] width 279 height 27
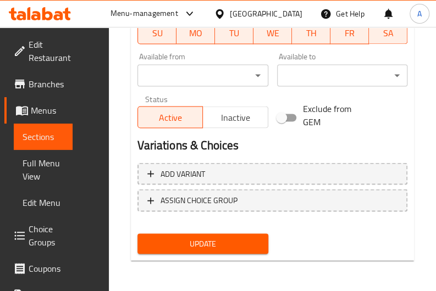
click at [201, 240] on span "Update" at bounding box center [202, 244] width 113 height 14
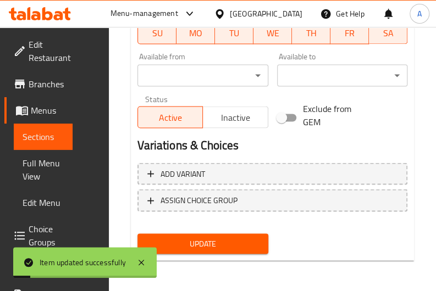
click at [42, 137] on span "Sections" at bounding box center [43, 136] width 41 height 13
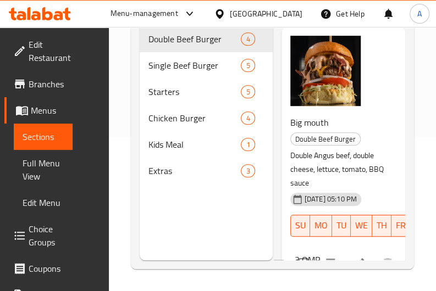
scroll to position [791, 0]
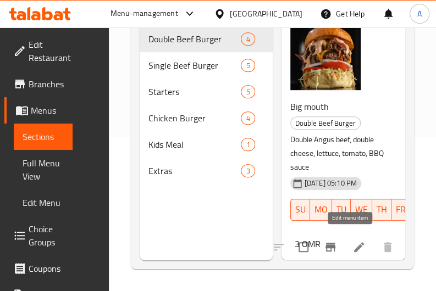
click at [352, 242] on icon at bounding box center [358, 247] width 13 height 13
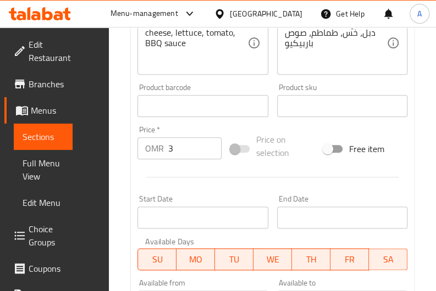
scroll to position [330, 0]
click at [187, 153] on input "3" at bounding box center [194, 148] width 53 height 22
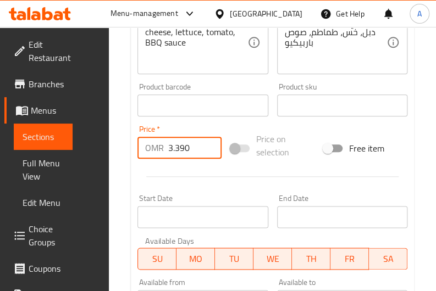
type input "3.390"
click at [210, 186] on div at bounding box center [272, 176] width 279 height 27
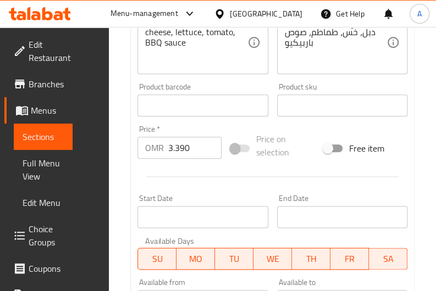
scroll to position [556, 0]
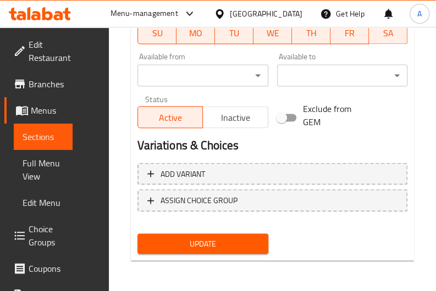
click at [197, 239] on span "Update" at bounding box center [202, 244] width 113 height 14
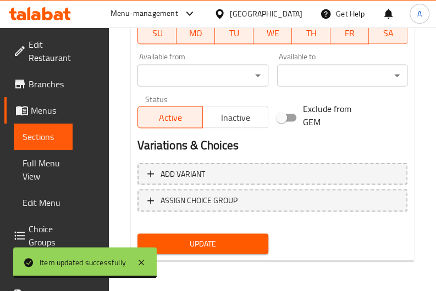
click at [333, 225] on div "Add variant ASSIGN CHOICE GROUP" at bounding box center [272, 193] width 279 height 71
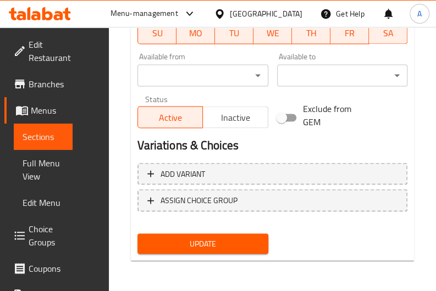
click at [53, 140] on span "Sections" at bounding box center [43, 136] width 41 height 13
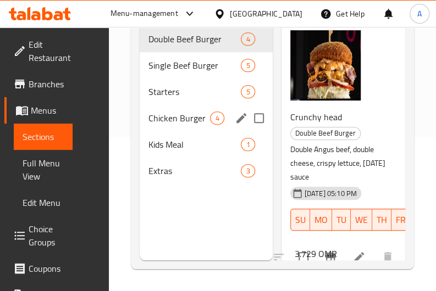
scroll to position [105, 0]
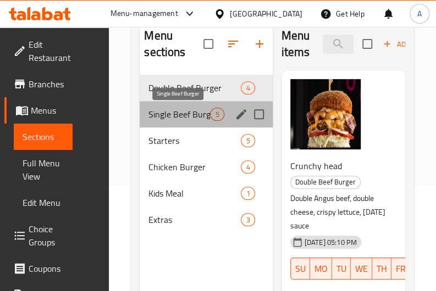
click at [192, 115] on span "Single Beef Burger" at bounding box center [179, 114] width 62 height 13
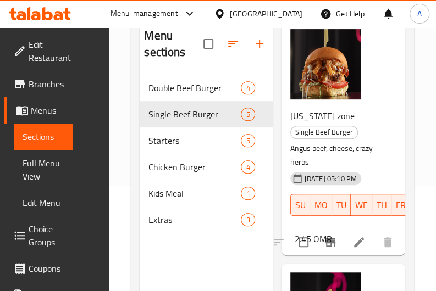
scroll to position [85, 0]
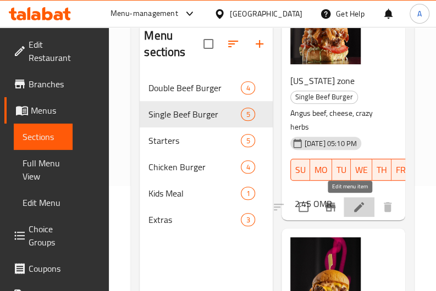
click at [352, 210] on icon at bounding box center [358, 207] width 13 height 13
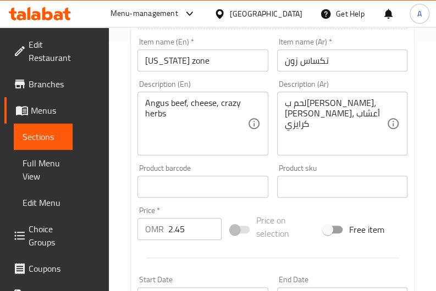
scroll to position [254, 0]
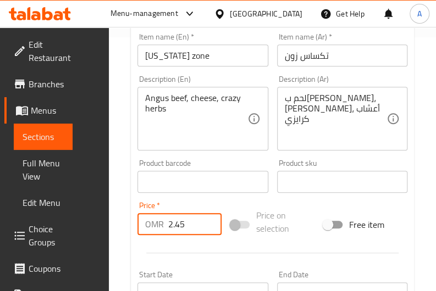
click at [184, 224] on input "2.45" at bounding box center [194, 224] width 53 height 22
type input "2.768"
click at [201, 265] on div at bounding box center [272, 253] width 279 height 27
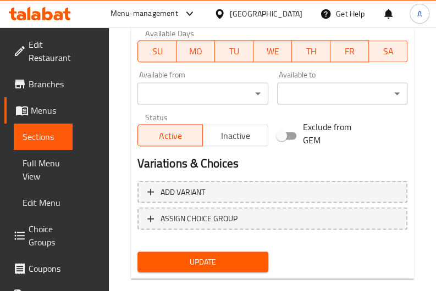
scroll to position [552, 0]
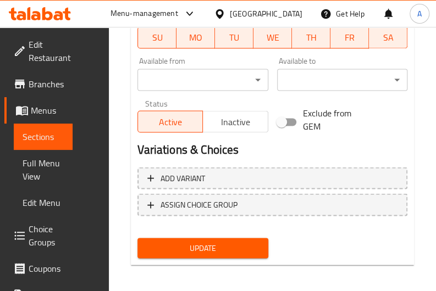
click at [195, 248] on span "Update" at bounding box center [202, 248] width 113 height 14
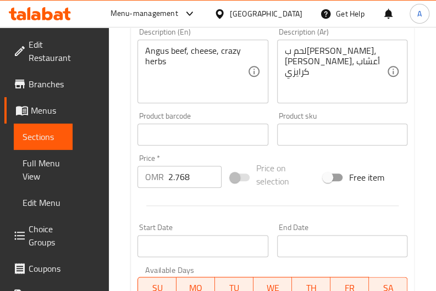
scroll to position [276, 0]
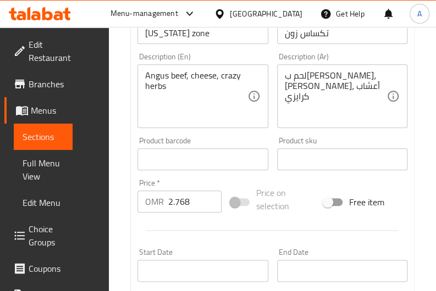
click at [41, 140] on span "Sections" at bounding box center [43, 136] width 41 height 13
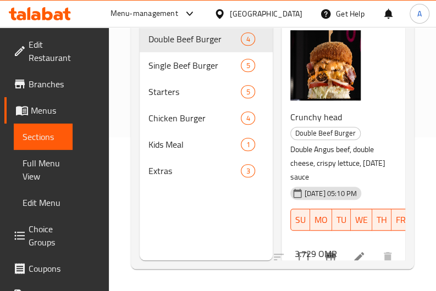
scroll to position [154, 0]
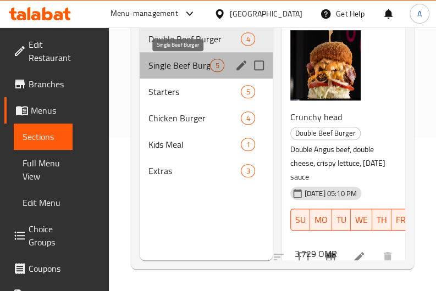
click at [184, 65] on span "Single Beef Burger" at bounding box center [179, 65] width 62 height 13
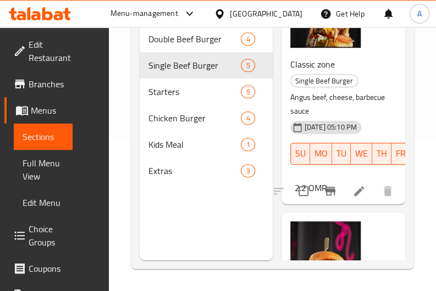
scroll to position [298, 0]
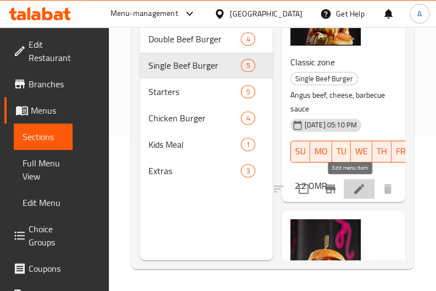
click at [352, 193] on icon at bounding box center [358, 188] width 13 height 13
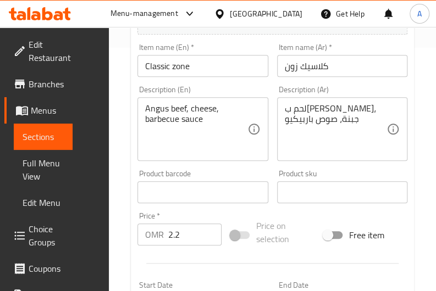
scroll to position [255, 0]
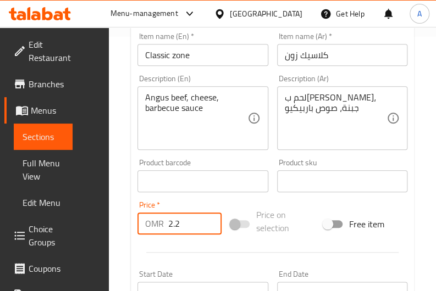
click at [181, 229] on input "2.2" at bounding box center [194, 224] width 53 height 22
type input "2.486"
click at [231, 250] on div at bounding box center [272, 252] width 279 height 27
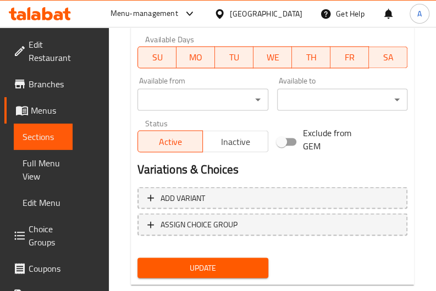
scroll to position [550, 0]
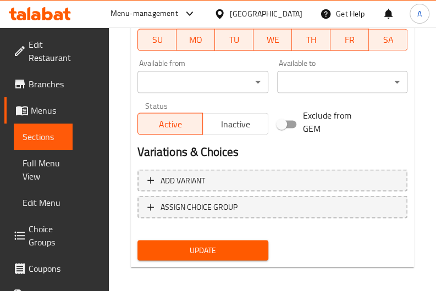
click at [206, 249] on span "Update" at bounding box center [202, 251] width 113 height 14
click at [53, 136] on span "Sections" at bounding box center [43, 136] width 41 height 13
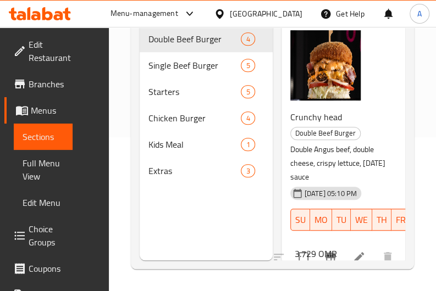
scroll to position [154, 0]
click at [173, 73] on div "Single Beef Burger 5" at bounding box center [206, 65] width 132 height 26
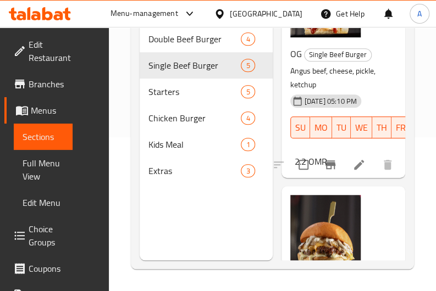
scroll to position [551, 0]
click at [353, 165] on icon at bounding box center [358, 164] width 13 height 13
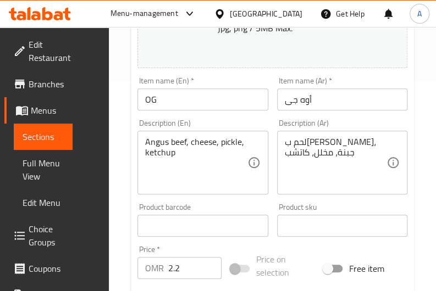
scroll to position [270, 0]
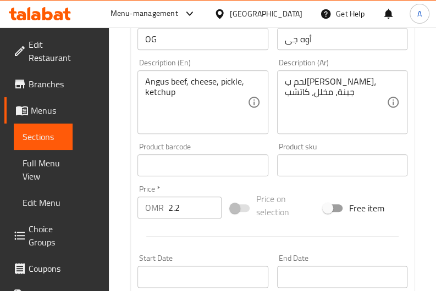
click at [184, 209] on input "2.2" at bounding box center [194, 208] width 53 height 22
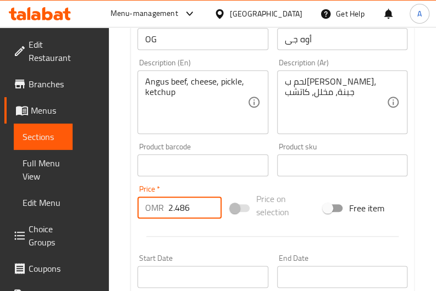
type input "2.486"
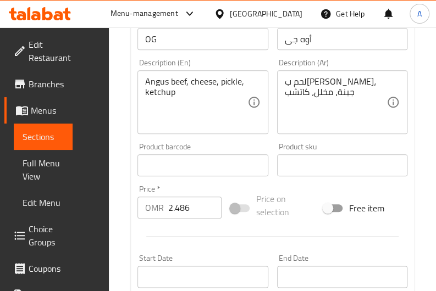
click at [188, 249] on div at bounding box center [272, 236] width 279 height 27
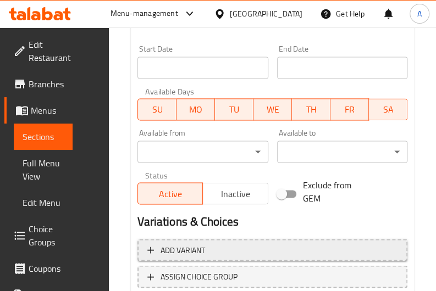
scroll to position [556, 0]
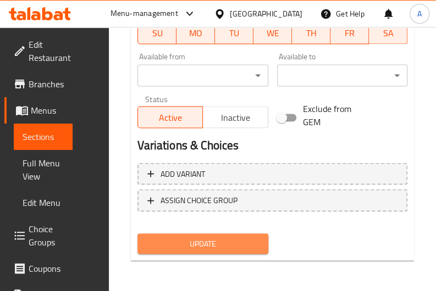
click at [196, 243] on span "Update" at bounding box center [202, 244] width 113 height 14
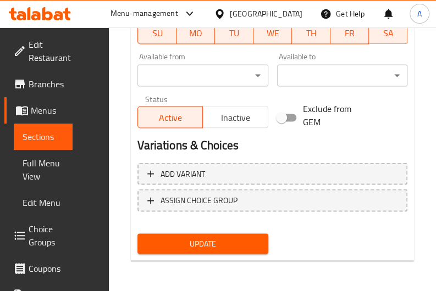
click at [32, 138] on span "Sections" at bounding box center [43, 136] width 41 height 13
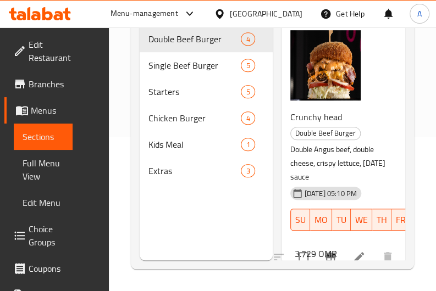
scroll to position [154, 0]
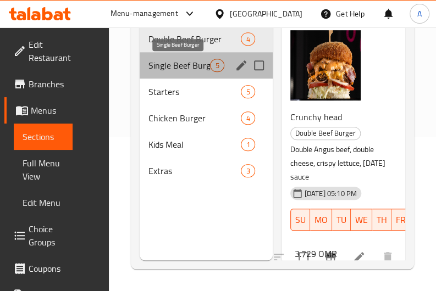
click at [192, 71] on span "Single Beef Burger" at bounding box center [179, 65] width 62 height 13
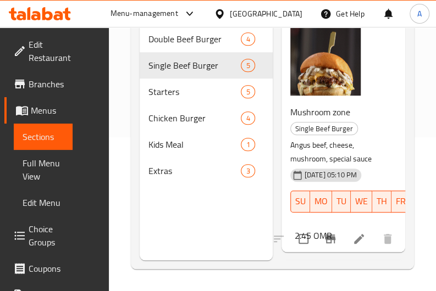
scroll to position [722, 0]
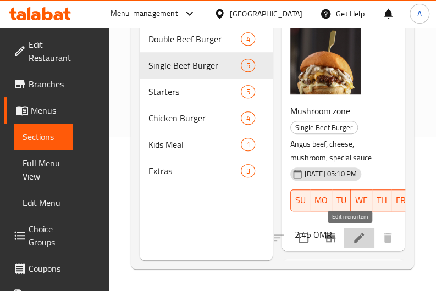
click at [352, 235] on icon at bounding box center [358, 237] width 13 height 13
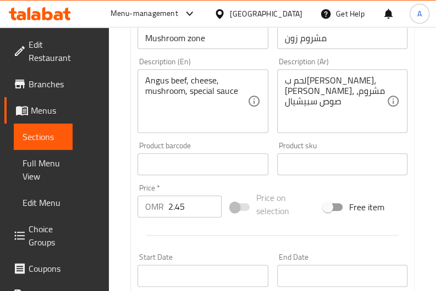
scroll to position [274, 0]
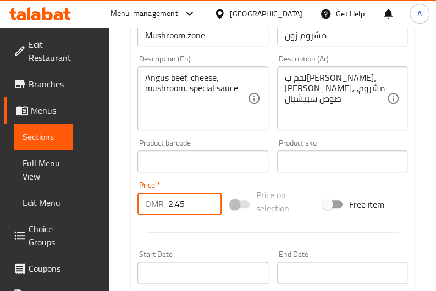
click at [186, 207] on input "2.45" at bounding box center [194, 204] width 53 height 22
type input "2.768"
click at [206, 236] on div at bounding box center [272, 232] width 279 height 27
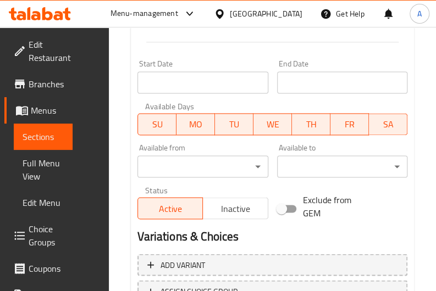
scroll to position [556, 0]
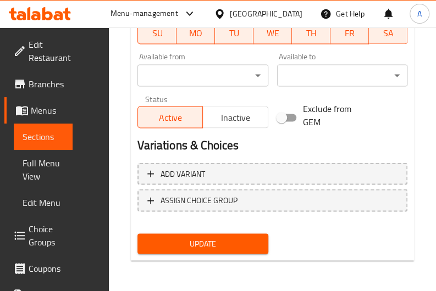
click at [200, 244] on span "Update" at bounding box center [202, 244] width 113 height 14
click at [42, 138] on span "Sections" at bounding box center [43, 136] width 41 height 13
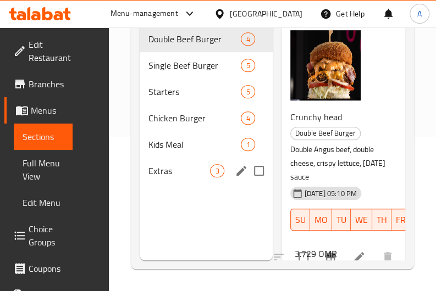
scroll to position [142, 0]
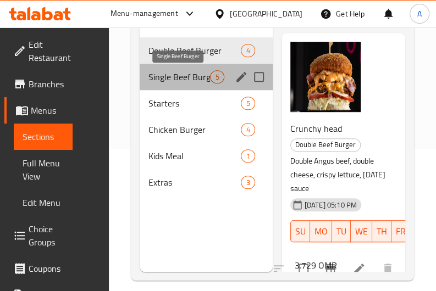
click at [163, 80] on span "Single Beef Burger" at bounding box center [179, 76] width 62 height 13
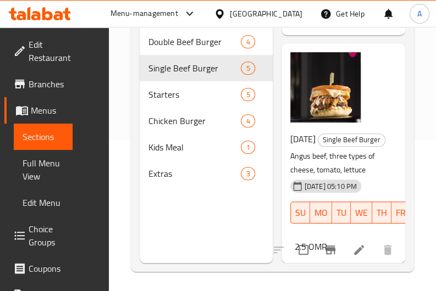
scroll to position [964, 0]
click at [352, 246] on icon at bounding box center [358, 250] width 13 height 13
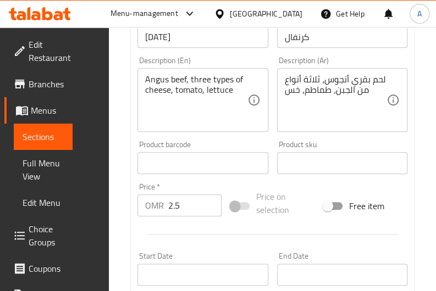
scroll to position [293, 0]
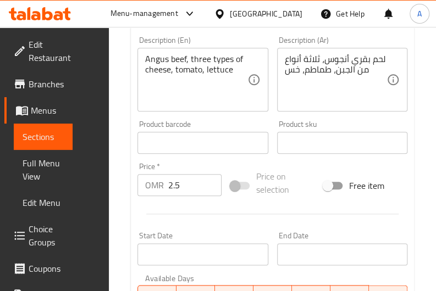
click at [192, 187] on input "2.5" at bounding box center [194, 185] width 53 height 22
type input "2.825"
click at [196, 223] on div at bounding box center [272, 214] width 279 height 27
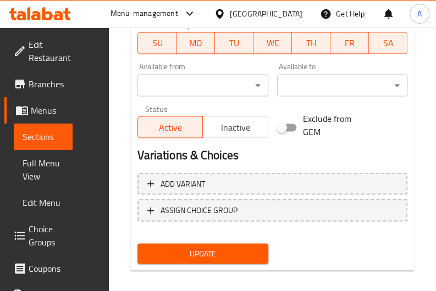
scroll to position [556, 0]
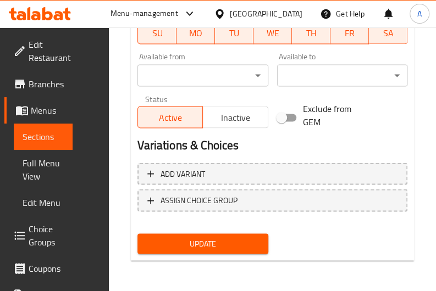
click at [217, 244] on span "Update" at bounding box center [202, 244] width 113 height 14
click at [44, 143] on span "Sections" at bounding box center [43, 136] width 41 height 13
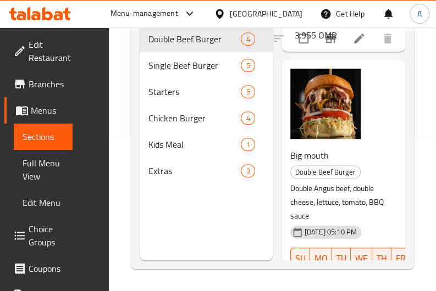
scroll to position [791, 0]
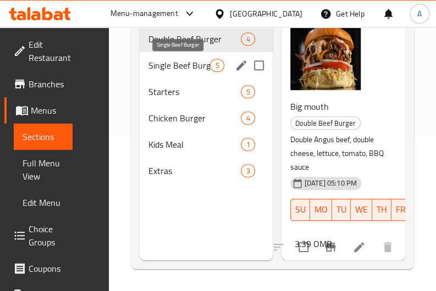
click at [183, 68] on span "Single Beef Burger" at bounding box center [179, 65] width 62 height 13
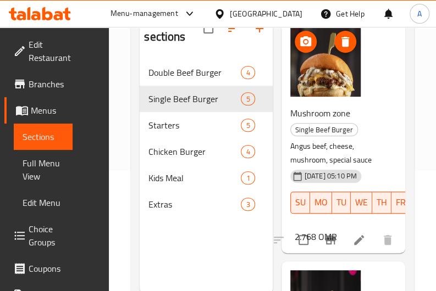
scroll to position [759, 0]
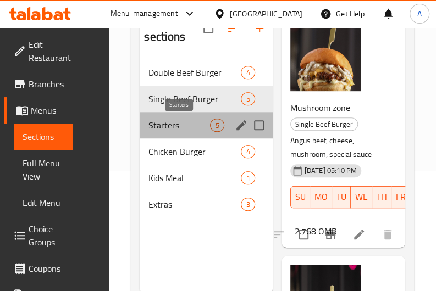
click at [184, 125] on span "Starters" at bounding box center [179, 125] width 62 height 13
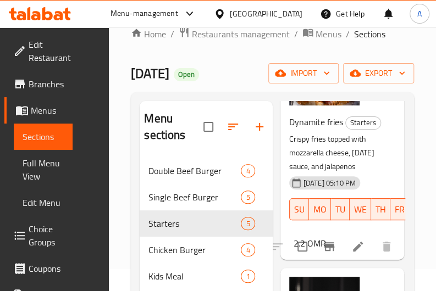
scroll to position [135, 0]
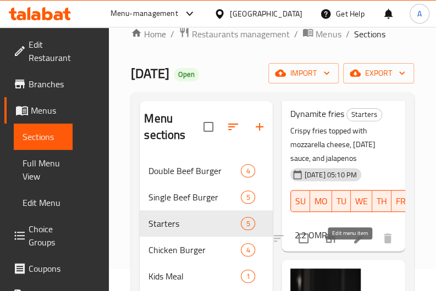
click at [356, 245] on icon at bounding box center [358, 238] width 13 height 13
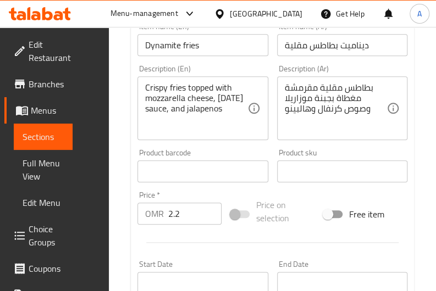
scroll to position [320, 0]
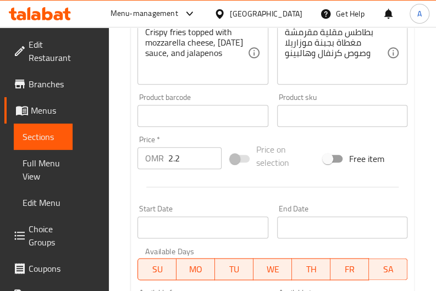
click at [186, 164] on input "2.2" at bounding box center [194, 158] width 53 height 22
type input "2.486"
click at [201, 195] on div at bounding box center [272, 187] width 279 height 27
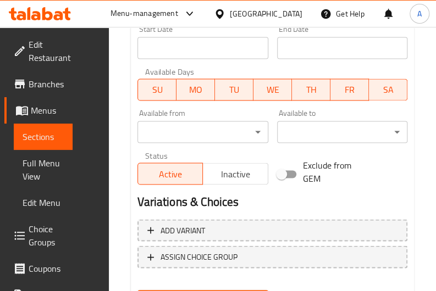
scroll to position [529, 0]
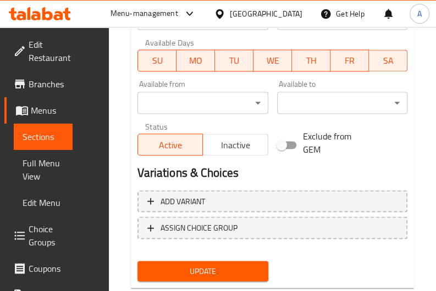
click at [210, 262] on button "Update" at bounding box center [202, 271] width 130 height 20
click at [33, 139] on span "Sections" at bounding box center [43, 136] width 41 height 13
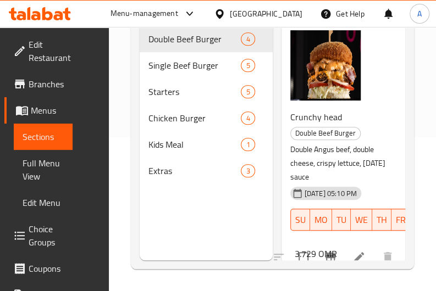
scroll to position [154, 0]
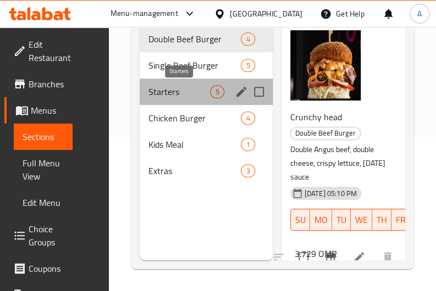
click at [180, 91] on span "Starters" at bounding box center [179, 91] width 62 height 13
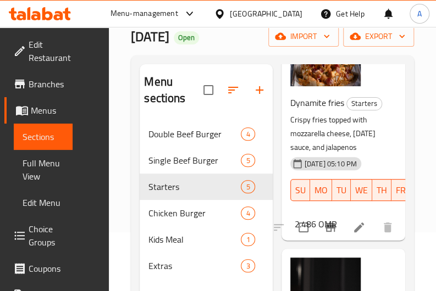
scroll to position [110, 0]
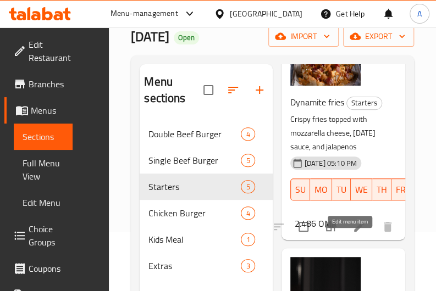
click at [352, 234] on icon at bounding box center [358, 226] width 13 height 13
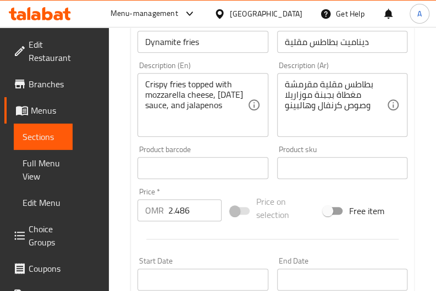
scroll to position [290, 0]
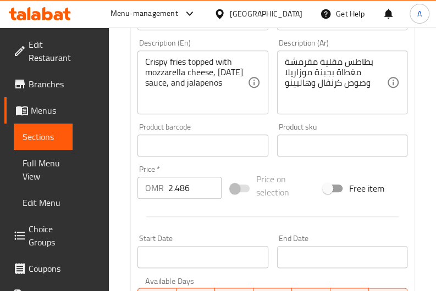
click at [193, 191] on input "2.486" at bounding box center [194, 188] width 53 height 22
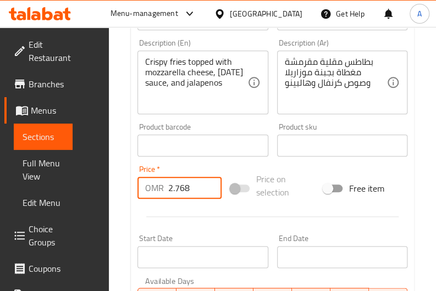
type input "2.768"
click at [215, 223] on div at bounding box center [272, 216] width 279 height 27
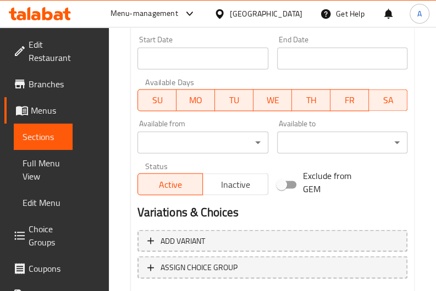
scroll to position [556, 0]
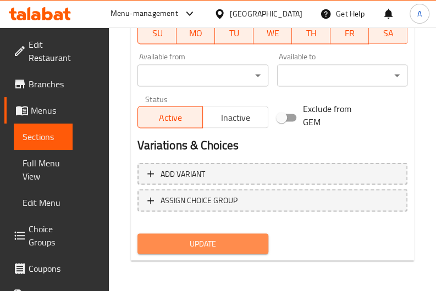
click at [211, 247] on span "Update" at bounding box center [202, 244] width 113 height 14
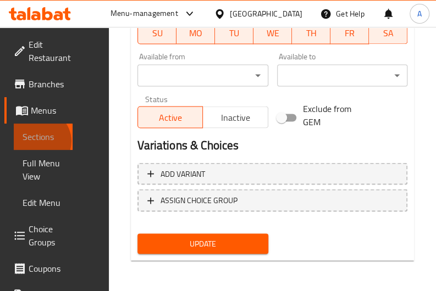
click at [40, 141] on span "Sections" at bounding box center [43, 136] width 41 height 13
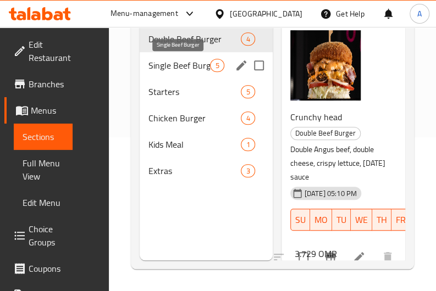
click at [159, 63] on span "Single Beef Burger" at bounding box center [179, 65] width 62 height 13
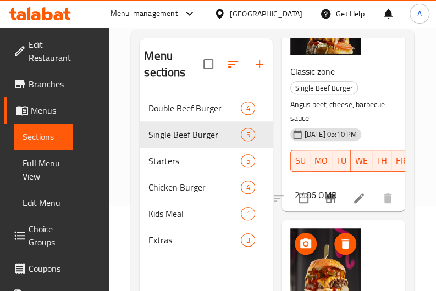
scroll to position [359, 0]
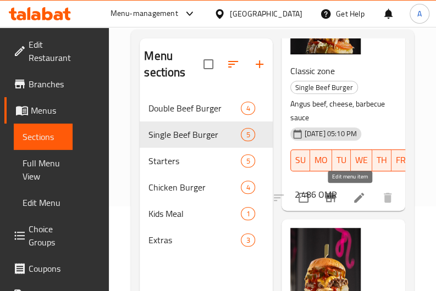
click at [355, 198] on icon at bounding box center [358, 197] width 13 height 13
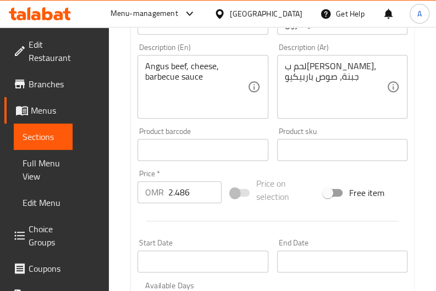
scroll to position [286, 0]
click at [191, 198] on input "2.486" at bounding box center [194, 192] width 53 height 22
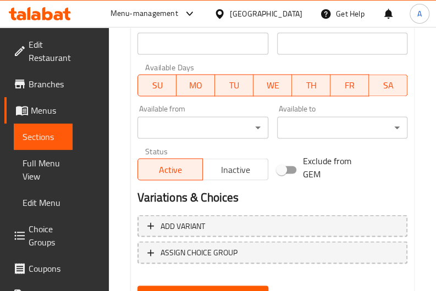
scroll to position [526, 0]
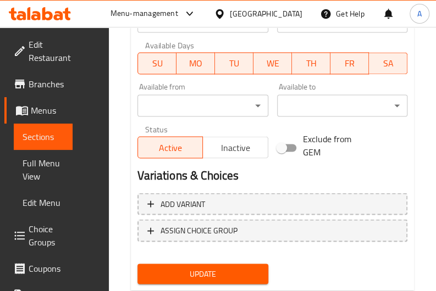
click at [37, 134] on span "Sections" at bounding box center [43, 136] width 41 height 13
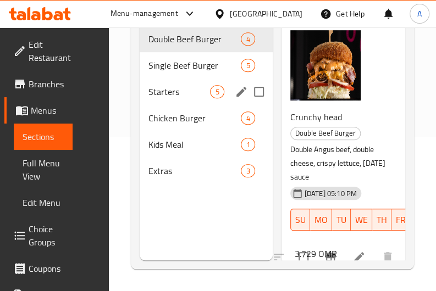
scroll to position [124, 0]
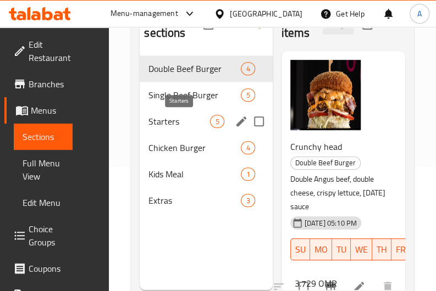
click at [177, 123] on span "Starters" at bounding box center [179, 121] width 62 height 13
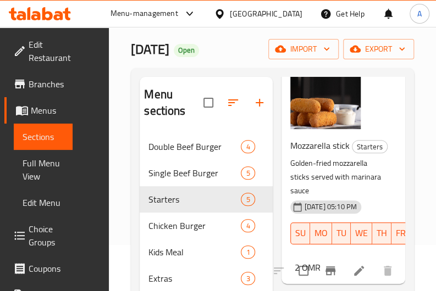
scroll to position [322, 0]
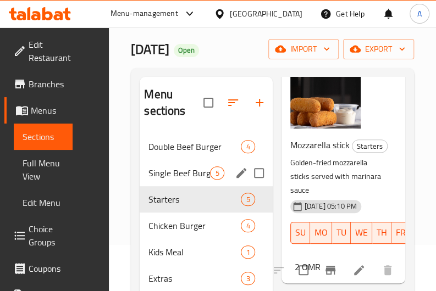
click at [184, 177] on span "Single Beef Burger" at bounding box center [179, 173] width 62 height 13
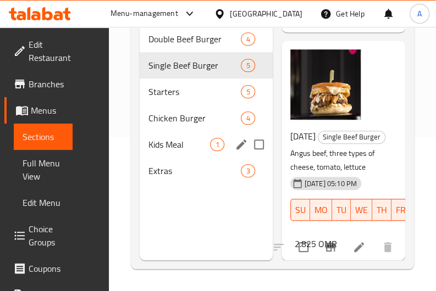
scroll to position [84, 0]
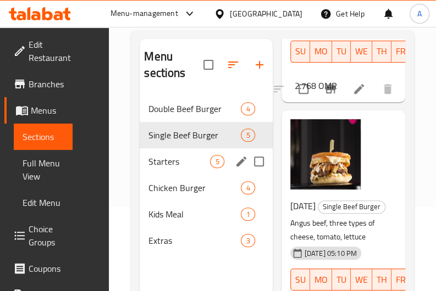
click at [179, 160] on span "Starters" at bounding box center [179, 161] width 62 height 13
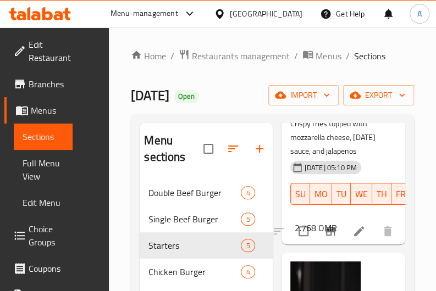
scroll to position [178, 0]
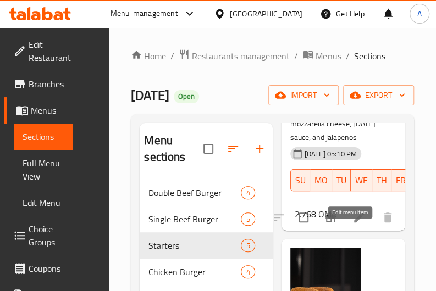
click at [352, 224] on icon at bounding box center [358, 217] width 13 height 13
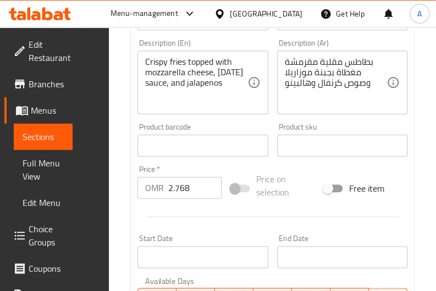
scroll to position [289, 0]
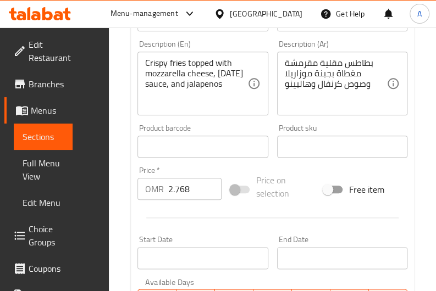
click at [188, 193] on input "2.768" at bounding box center [194, 189] width 53 height 22
type input "2.486"
click at [197, 229] on div at bounding box center [272, 217] width 279 height 27
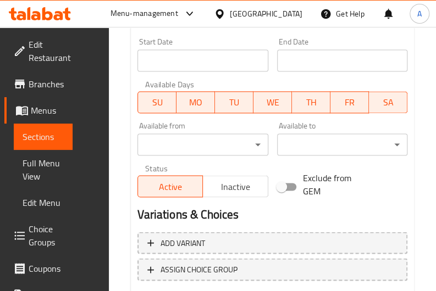
scroll to position [556, 0]
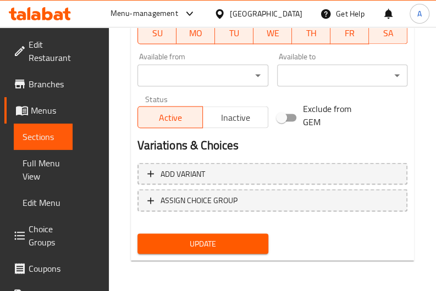
click at [198, 245] on span "Update" at bounding box center [202, 244] width 113 height 14
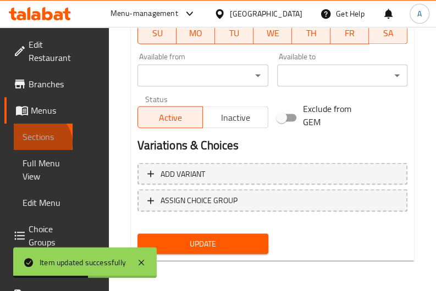
click at [40, 143] on span "Sections" at bounding box center [43, 136] width 41 height 13
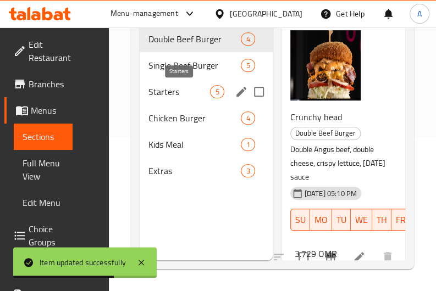
click at [176, 92] on span "Starters" at bounding box center [179, 91] width 62 height 13
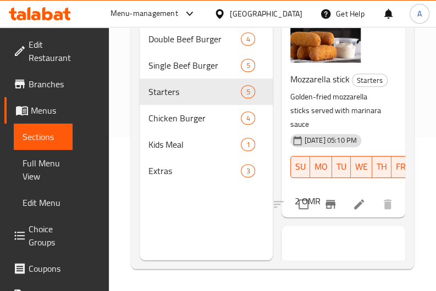
scroll to position [285, 0]
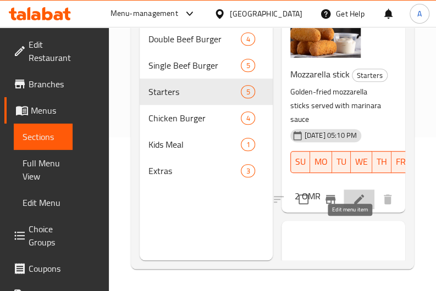
click at [354, 204] on icon at bounding box center [359, 200] width 10 height 10
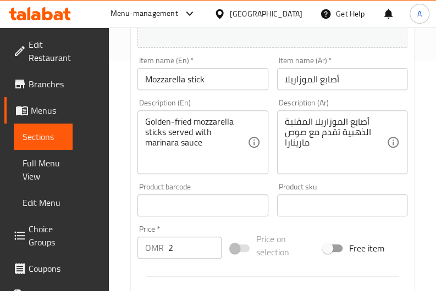
scroll to position [232, 0]
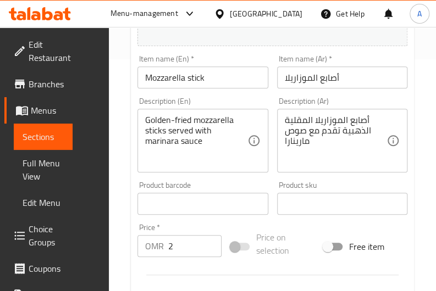
click at [190, 244] on input "2" at bounding box center [194, 246] width 53 height 22
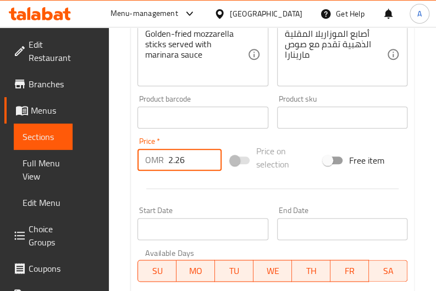
type input "2.26"
click at [200, 197] on div at bounding box center [272, 188] width 279 height 27
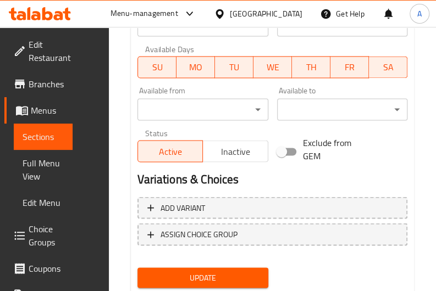
scroll to position [526, 0]
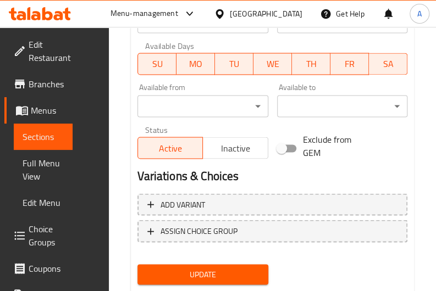
click at [213, 275] on span "Update" at bounding box center [202, 275] width 113 height 14
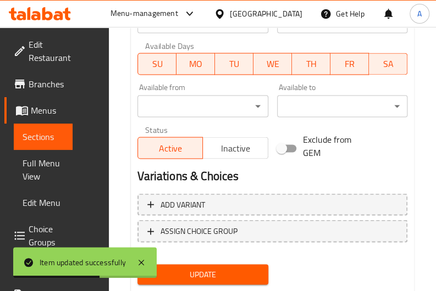
click at [49, 143] on span "Sections" at bounding box center [43, 136] width 41 height 13
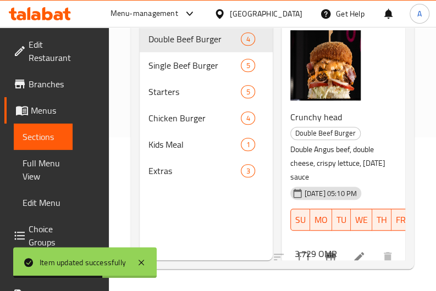
scroll to position [154, 0]
click at [182, 95] on span "Starters" at bounding box center [179, 91] width 62 height 13
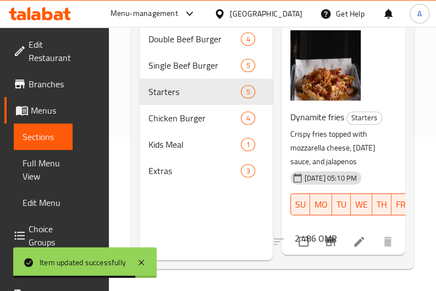
click at [314, 153] on p "Crispy fries topped with mozzarella cheese, [DATE] sauce, and jalapenos" at bounding box center [338, 148] width 97 height 41
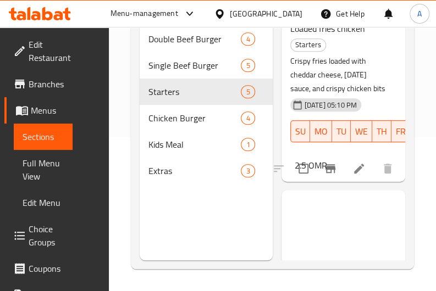
scroll to position [573, 0]
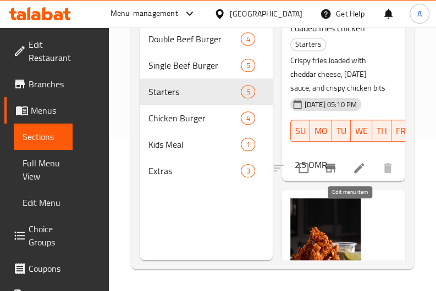
click at [354, 173] on icon at bounding box center [359, 168] width 10 height 10
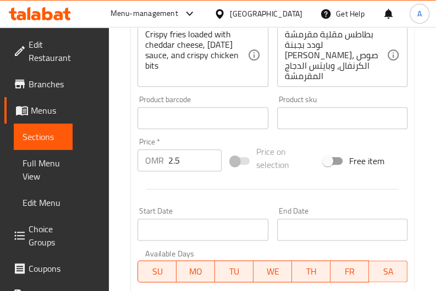
scroll to position [321, 0]
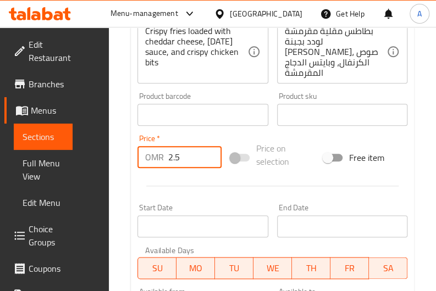
click at [185, 162] on input "2.5" at bounding box center [194, 157] width 53 height 22
type input "2.825"
click at [202, 196] on div at bounding box center [272, 186] width 279 height 27
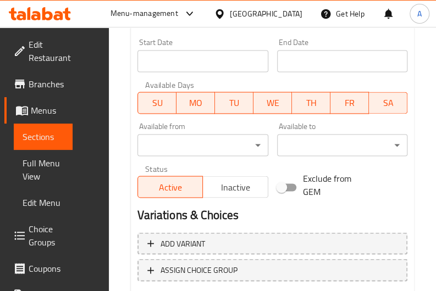
scroll to position [556, 0]
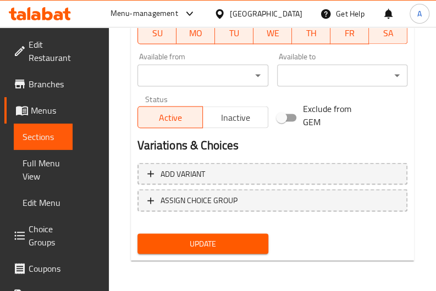
click at [198, 244] on span "Update" at bounding box center [202, 244] width 113 height 14
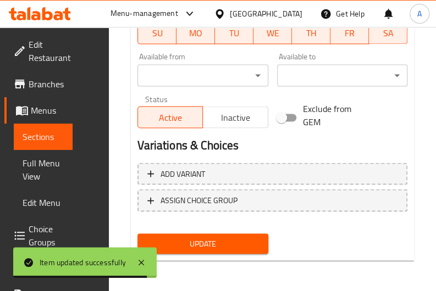
click at [44, 139] on span "Sections" at bounding box center [43, 136] width 41 height 13
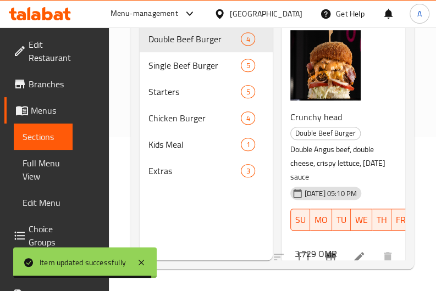
scroll to position [154, 0]
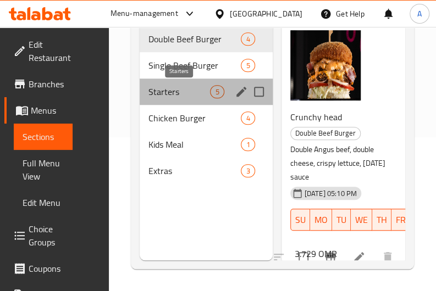
click at [173, 94] on span "Starters" at bounding box center [179, 91] width 62 height 13
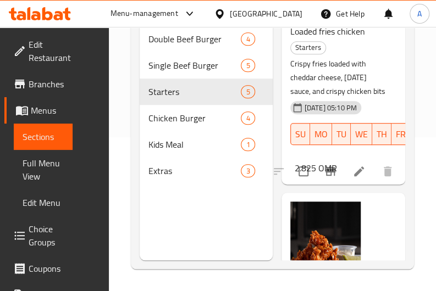
scroll to position [571, 0]
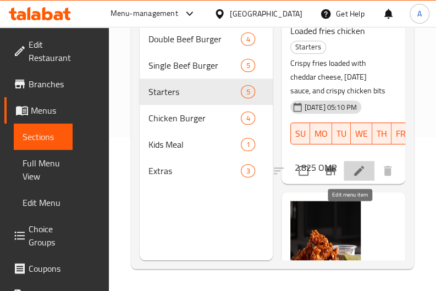
click at [352, 178] on icon at bounding box center [358, 170] width 13 height 13
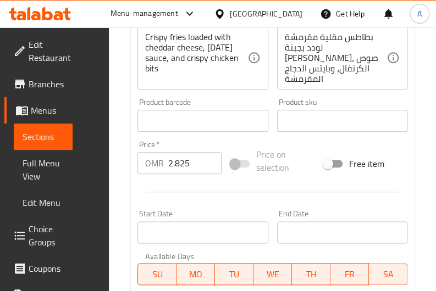
scroll to position [317, 0]
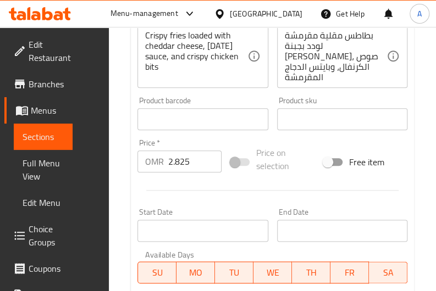
click at [46, 145] on link "Sections" at bounding box center [43, 137] width 59 height 26
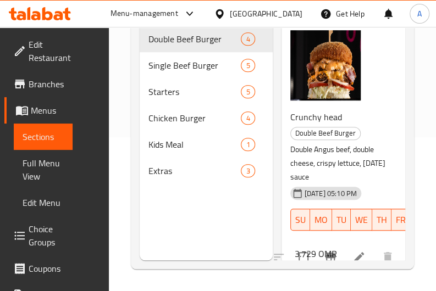
scroll to position [154, 0]
click at [225, 213] on div "Menu sections Double Beef Burger 4 Single Beef Burger 5 Starters 5 Chicken Burg…" at bounding box center [206, 114] width 132 height 291
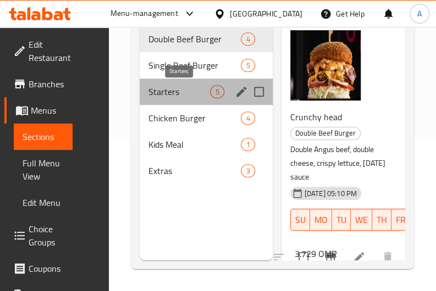
click at [198, 92] on span "Starters" at bounding box center [179, 91] width 62 height 13
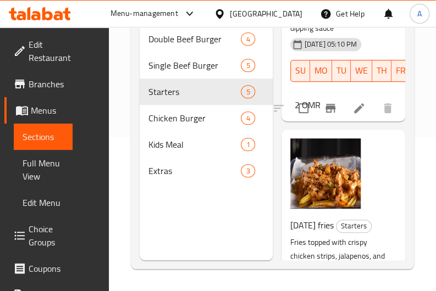
scroll to position [877, 0]
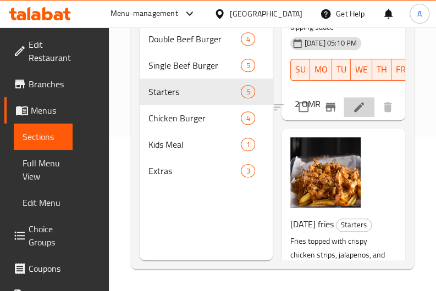
click at [354, 112] on icon at bounding box center [359, 107] width 10 height 10
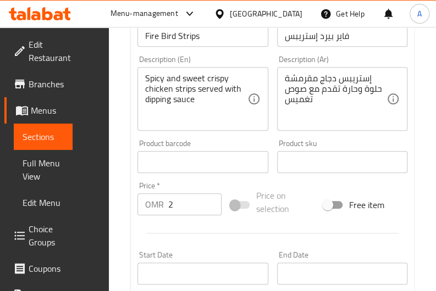
scroll to position [289, 0]
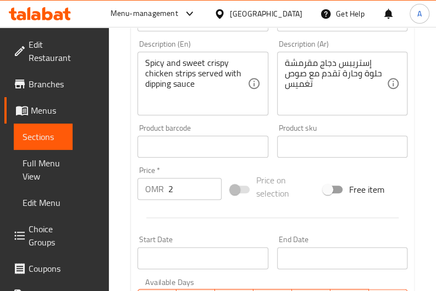
click at [183, 194] on input "2" at bounding box center [194, 189] width 53 height 22
type input "2.26"
click at [201, 221] on div at bounding box center [272, 217] width 279 height 27
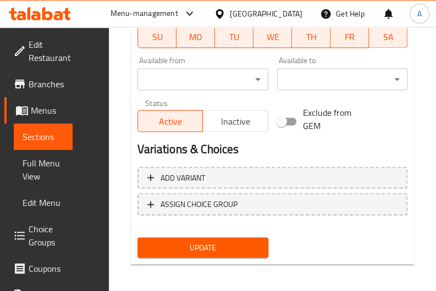
scroll to position [556, 0]
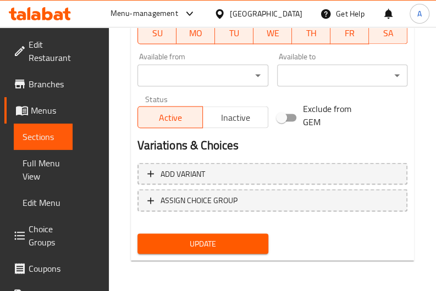
click at [207, 240] on span "Update" at bounding box center [202, 244] width 113 height 14
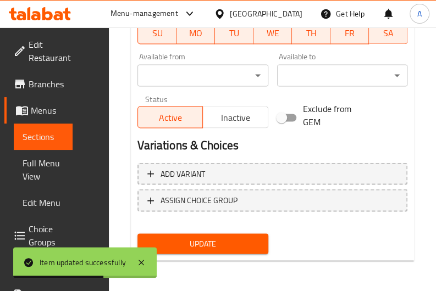
click at [322, 237] on div "Update" at bounding box center [272, 243] width 279 height 29
click at [32, 136] on span "Sections" at bounding box center [43, 136] width 41 height 13
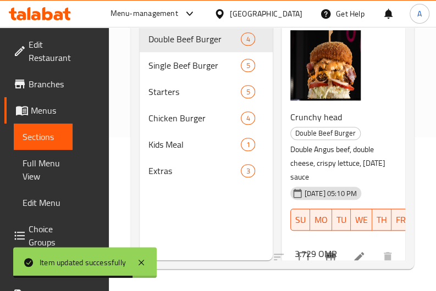
scroll to position [154, 0]
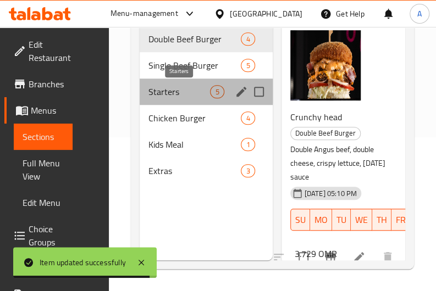
click at [184, 88] on span "Starters" at bounding box center [179, 91] width 62 height 13
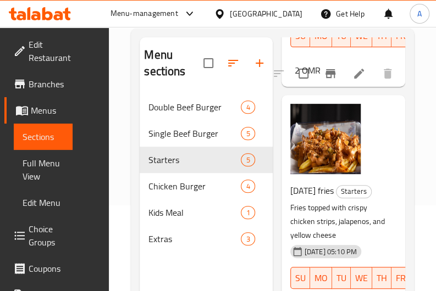
scroll to position [154, 0]
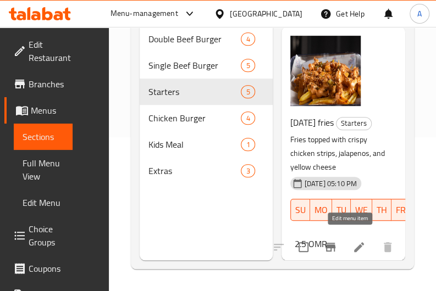
click at [352, 241] on icon at bounding box center [358, 247] width 13 height 13
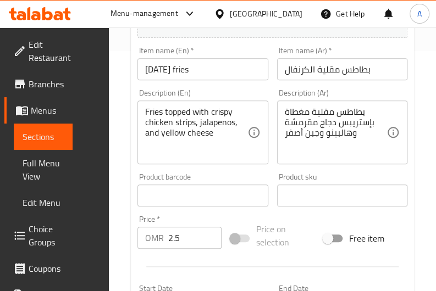
scroll to position [244, 0]
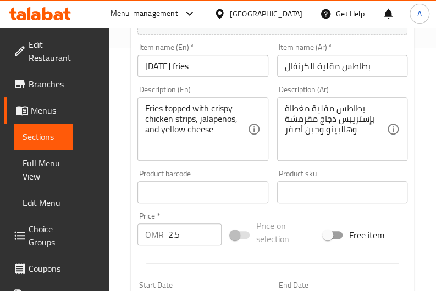
click at [185, 236] on input "2.5" at bounding box center [194, 235] width 53 height 22
type input "2.825"
click at [208, 258] on div at bounding box center [272, 263] width 279 height 27
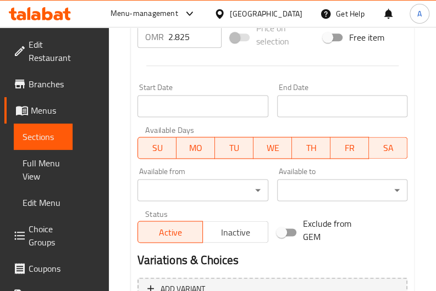
scroll to position [556, 0]
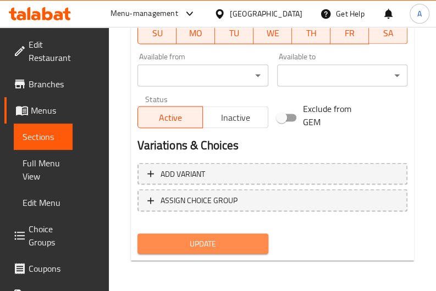
click at [197, 247] on span "Update" at bounding box center [202, 244] width 113 height 14
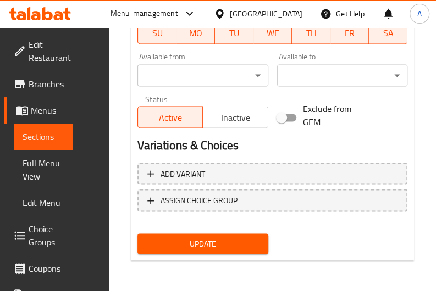
click at [39, 138] on span "Sections" at bounding box center [43, 136] width 41 height 13
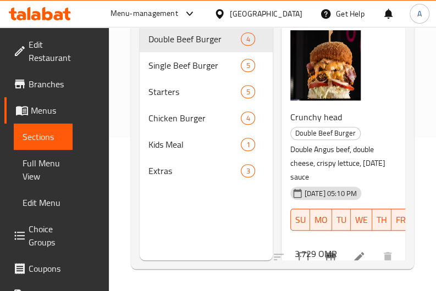
scroll to position [154, 0]
click at [228, 211] on div "Menu sections Double Beef Burger 4 Single Beef Burger 5 Starters 5 Chicken Burg…" at bounding box center [206, 114] width 132 height 291
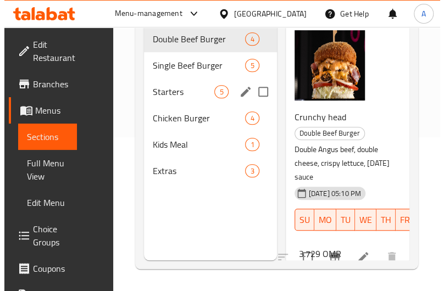
scroll to position [107, 0]
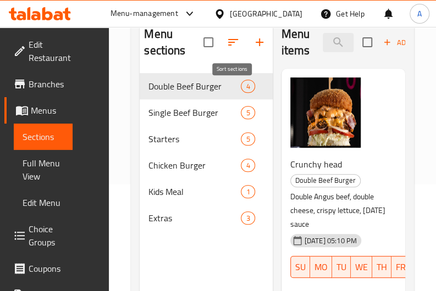
click at [232, 43] on icon "button" at bounding box center [232, 42] width 13 height 13
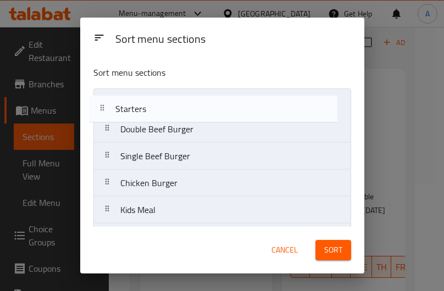
drag, startPoint x: 175, startPoint y: 158, endPoint x: 169, endPoint y: 106, distance: 52.0
click at [169, 106] on nav "Double Beef Burger Single Beef Burger Starters Chicken Burger Kids Meal Extras" at bounding box center [222, 170] width 258 height 163
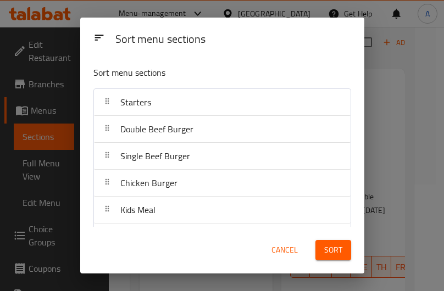
click at [334, 251] on span "Sort" at bounding box center [333, 251] width 18 height 14
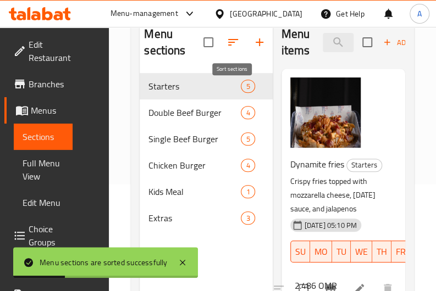
click at [228, 45] on icon "button" at bounding box center [233, 42] width 10 height 7
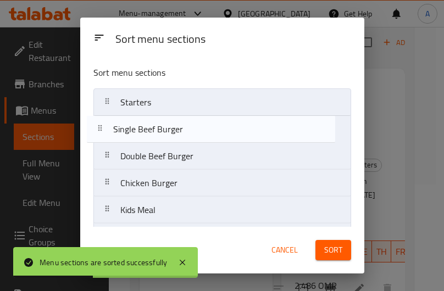
drag, startPoint x: 180, startPoint y: 158, endPoint x: 173, endPoint y: 128, distance: 31.6
click at [173, 128] on nav "Starters Double Beef Burger Single Beef Burger Chicken Burger Kids Meal Extras" at bounding box center [222, 170] width 258 height 163
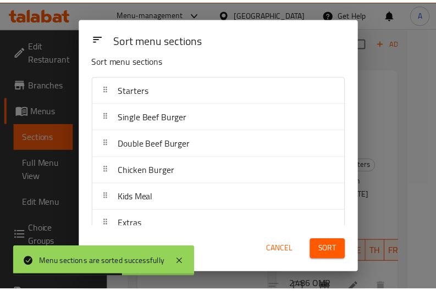
scroll to position [0, 0]
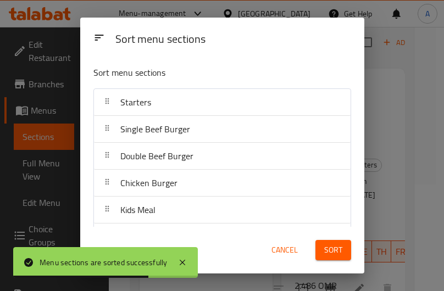
click at [334, 257] on span "Sort" at bounding box center [333, 251] width 18 height 14
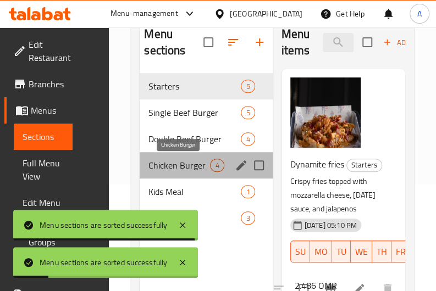
click at [179, 168] on span "Chicken Burger" at bounding box center [179, 165] width 62 height 13
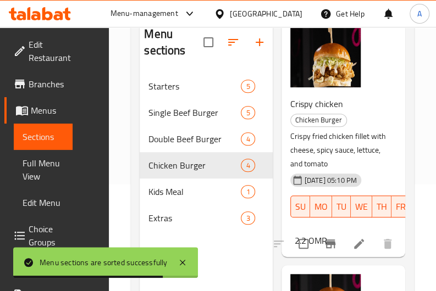
scroll to position [88, 0]
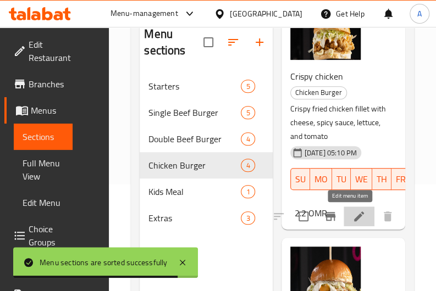
click at [354, 216] on icon at bounding box center [359, 217] width 10 height 10
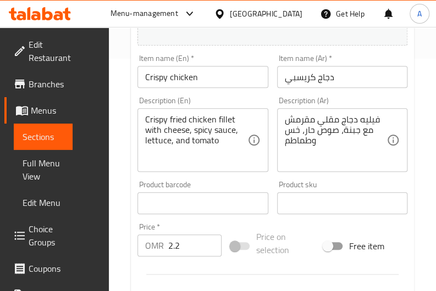
scroll to position [233, 0]
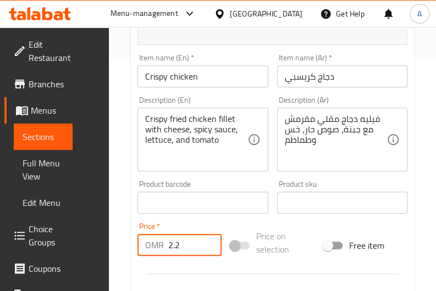
click at [187, 241] on input "2.2" at bounding box center [194, 245] width 53 height 22
type input "2.486"
click at [195, 267] on div at bounding box center [272, 274] width 279 height 27
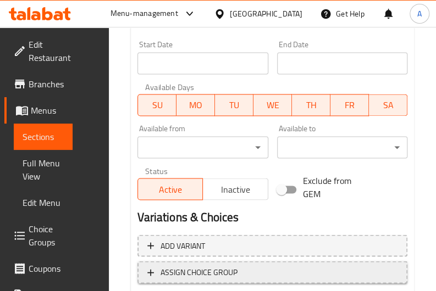
scroll to position [556, 0]
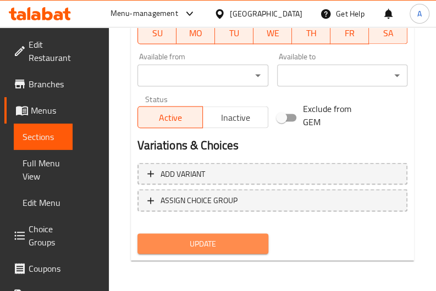
click at [207, 246] on span "Update" at bounding box center [202, 244] width 113 height 14
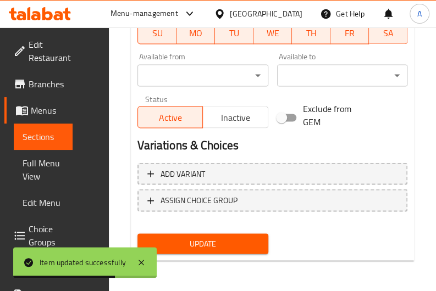
click at [48, 143] on span "Sections" at bounding box center [43, 136] width 41 height 13
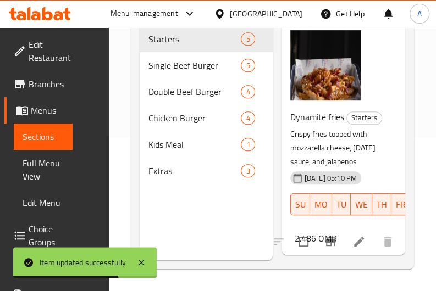
scroll to position [154, 0]
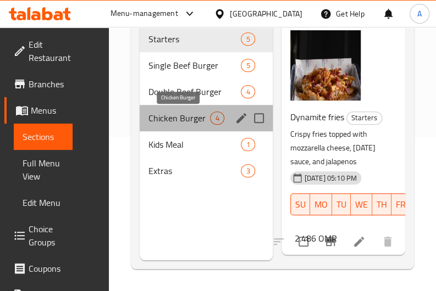
click at [181, 121] on span "Chicken Burger" at bounding box center [179, 118] width 62 height 13
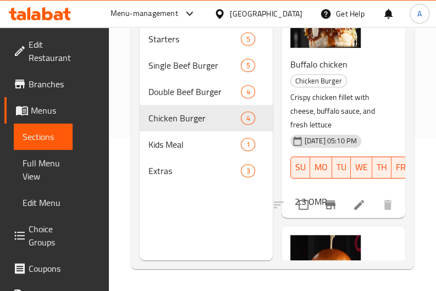
scroll to position [332, 0]
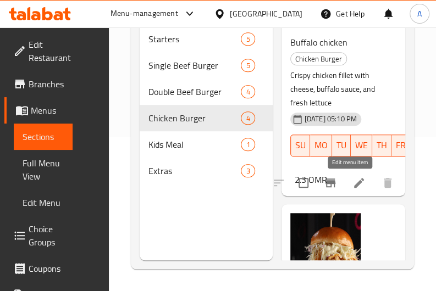
click at [354, 186] on icon at bounding box center [359, 183] width 10 height 10
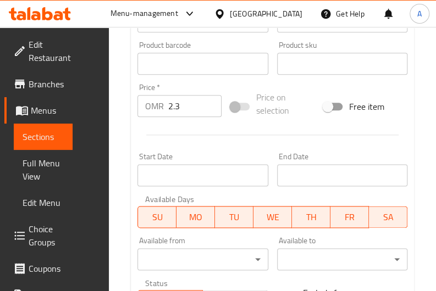
scroll to position [380, 0]
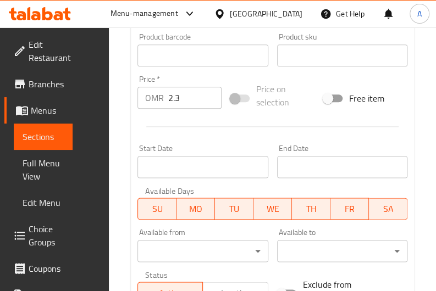
click at [189, 102] on input "2.3" at bounding box center [194, 98] width 53 height 22
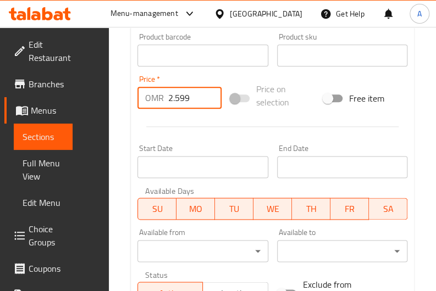
type input "2.599"
click at [203, 141] on div "Start Date Start Date" at bounding box center [202, 161] width 139 height 42
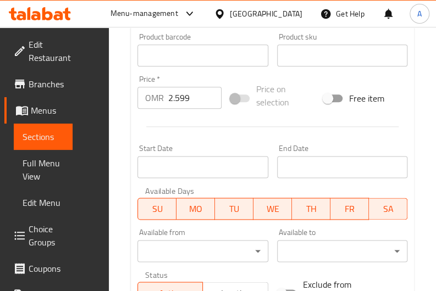
scroll to position [556, 0]
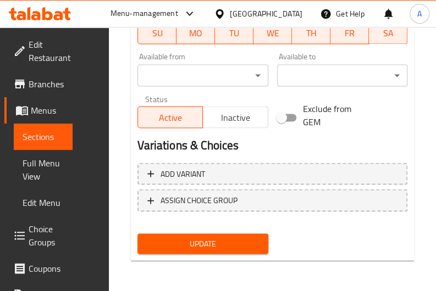
click at [195, 240] on span "Update" at bounding box center [202, 244] width 113 height 14
click at [55, 16] on icon at bounding box center [58, 15] width 9 height 9
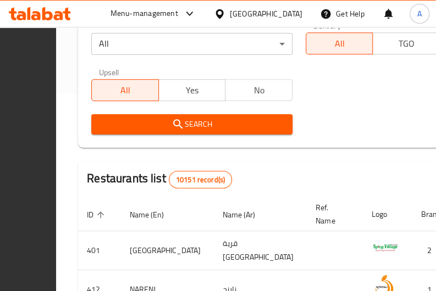
scroll to position [201, 0]
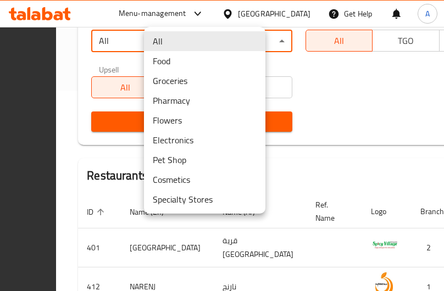
click at [313, 109] on div at bounding box center [222, 145] width 444 height 291
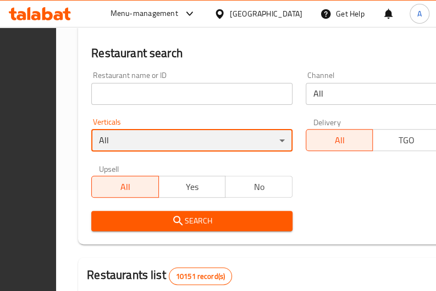
scroll to position [85, 0]
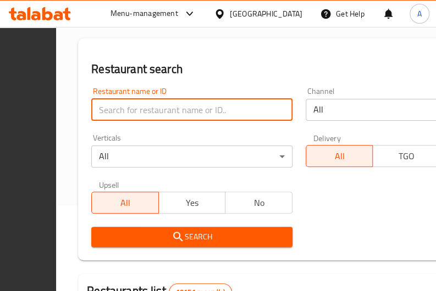
click at [204, 107] on input "search" at bounding box center [191, 110] width 201 height 22
paste input "[DATE]"
type input "[DATE]"
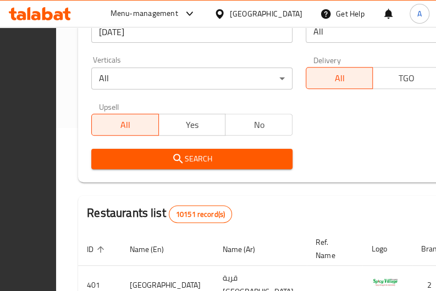
scroll to position [155, 0]
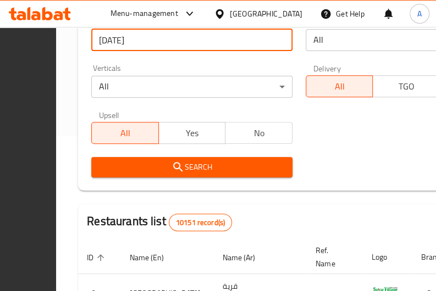
click at [193, 43] on input "[DATE]" at bounding box center [191, 40] width 201 height 22
click button "Search" at bounding box center [191, 167] width 201 height 20
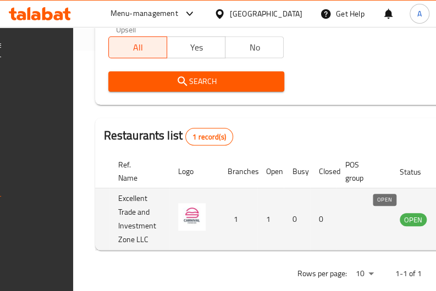
scroll to position [0, 252]
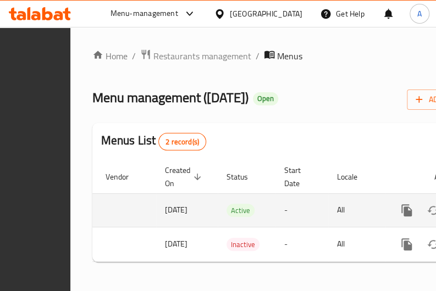
scroll to position [0, 263]
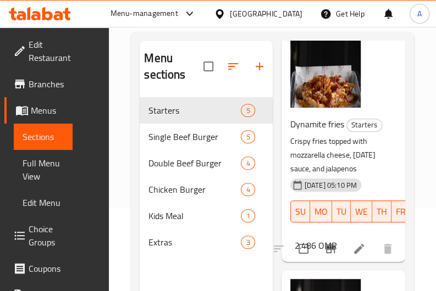
scroll to position [113, 0]
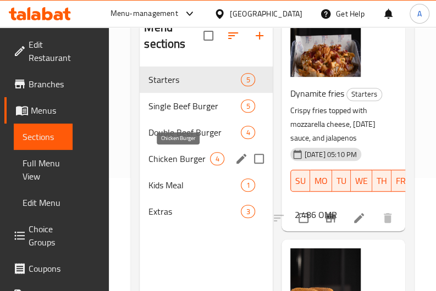
click at [176, 155] on span "Chicken Burger" at bounding box center [179, 158] width 62 height 13
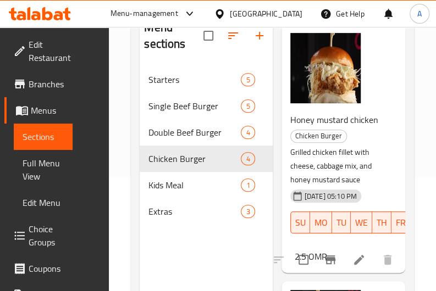
scroll to position [554, 0]
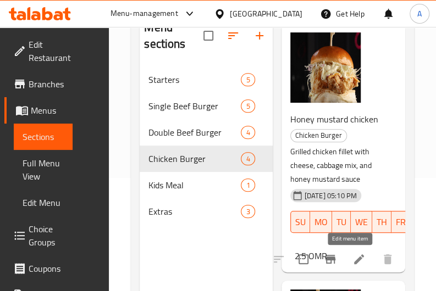
click at [354, 259] on icon at bounding box center [359, 260] width 10 height 10
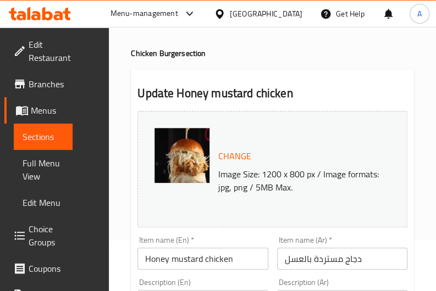
scroll to position [324, 0]
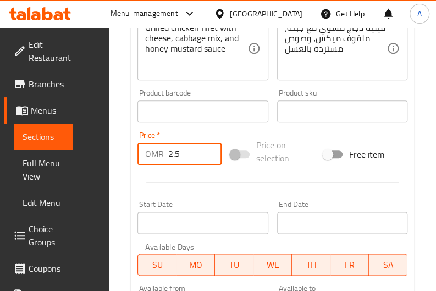
click at [185, 154] on input "2.5" at bounding box center [194, 154] width 53 height 22
type input "2.825"
click at [201, 193] on div at bounding box center [272, 182] width 279 height 27
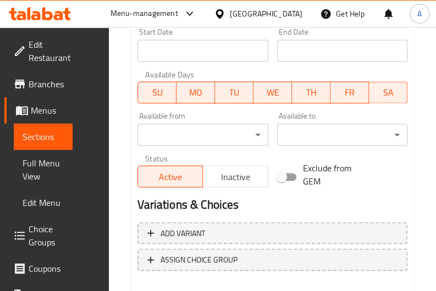
scroll to position [556, 0]
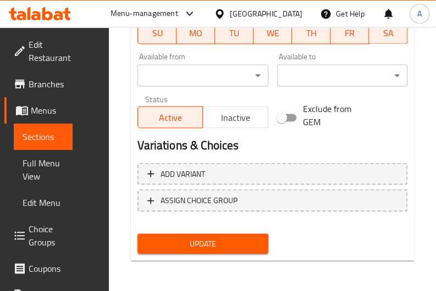
click at [211, 247] on span "Update" at bounding box center [202, 244] width 113 height 14
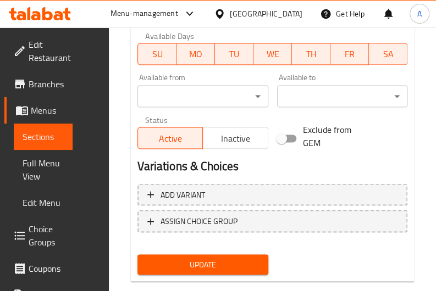
click at [28, 143] on span "Sections" at bounding box center [43, 136] width 41 height 13
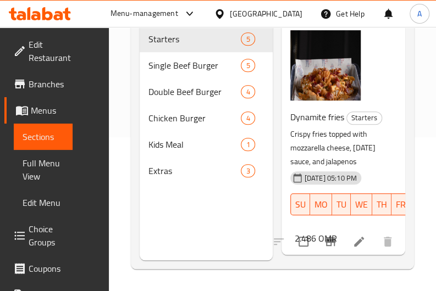
scroll to position [154, 0]
click at [170, 118] on span "Chicken Burger" at bounding box center [179, 118] width 62 height 13
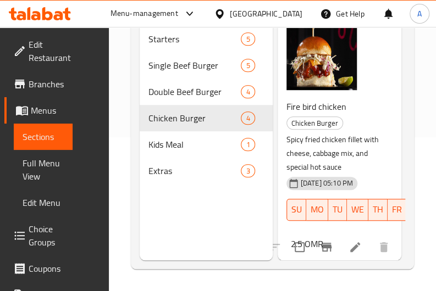
scroll to position [791, 4]
click at [349, 241] on icon at bounding box center [355, 247] width 13 height 13
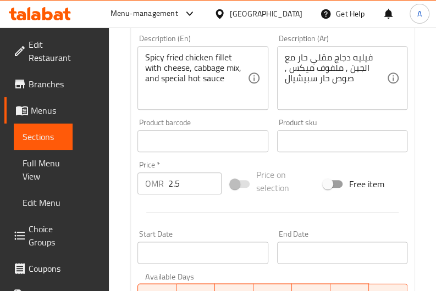
scroll to position [303, 0]
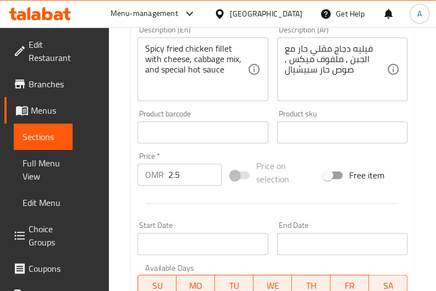
click at [185, 181] on input "2.5" at bounding box center [194, 175] width 53 height 22
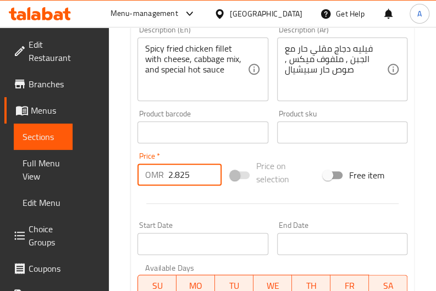
type input "2.825"
click at [212, 209] on div at bounding box center [272, 203] width 279 height 27
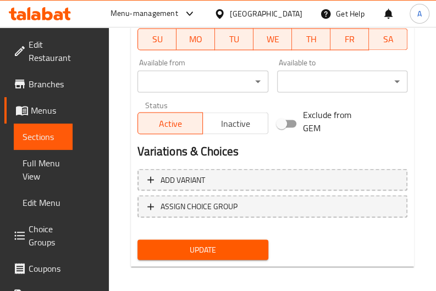
scroll to position [556, 0]
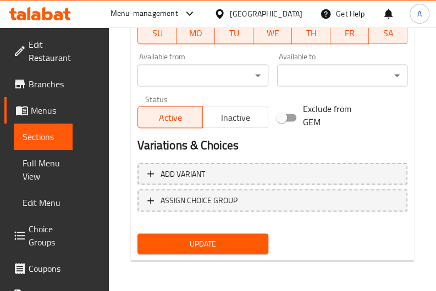
click at [217, 244] on span "Update" at bounding box center [202, 244] width 113 height 14
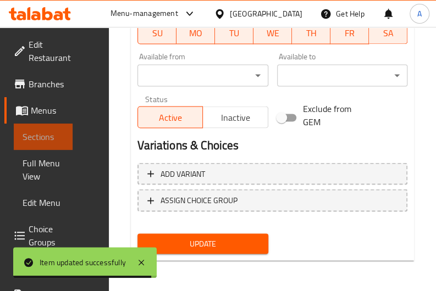
click at [47, 137] on span "Sections" at bounding box center [43, 136] width 41 height 13
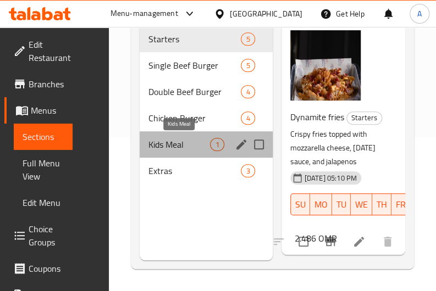
click at [187, 142] on span "Kids Meal" at bounding box center [179, 144] width 62 height 13
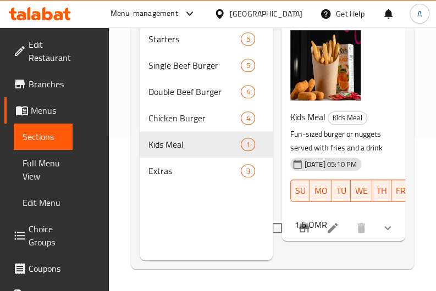
scroll to position [3, 0]
click at [328, 235] on icon at bounding box center [332, 228] width 13 height 13
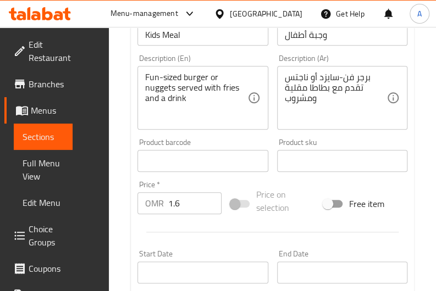
scroll to position [285, 0]
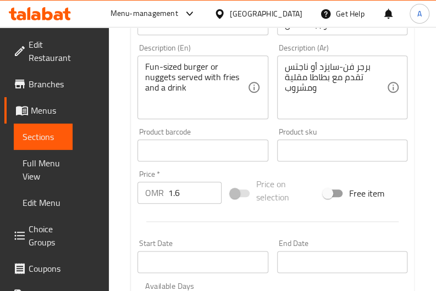
click at [187, 192] on input "1.6" at bounding box center [194, 193] width 53 height 22
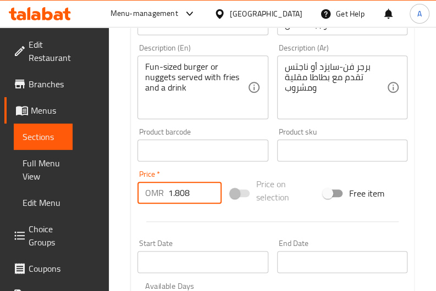
type input "1.808"
click at [203, 226] on div at bounding box center [272, 221] width 279 height 27
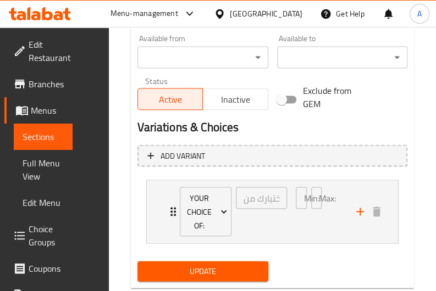
scroll to position [601, 0]
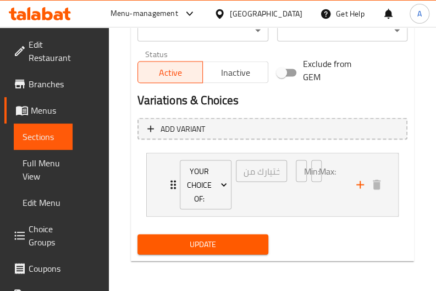
click at [198, 241] on span "Update" at bounding box center [202, 244] width 113 height 14
click at [52, 139] on span "Sections" at bounding box center [43, 136] width 41 height 13
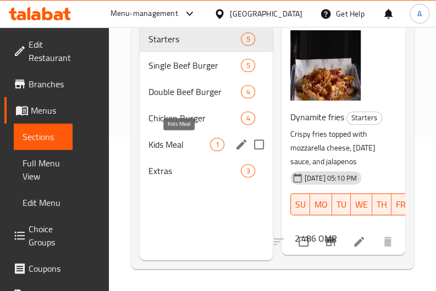
click at [179, 144] on span "Kids Meal" at bounding box center [179, 144] width 62 height 13
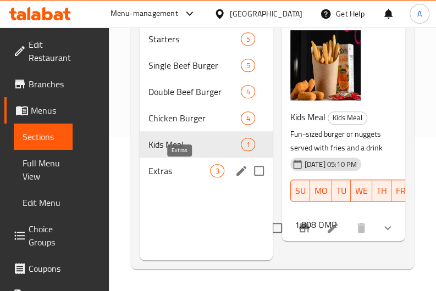
click at [168, 170] on span "Extras" at bounding box center [179, 170] width 62 height 13
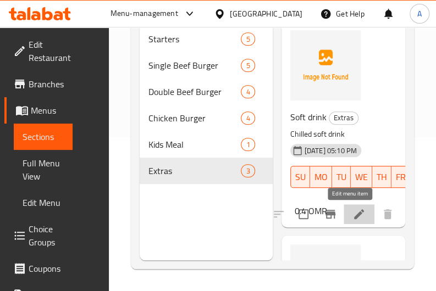
click at [354, 214] on icon at bounding box center [359, 214] width 10 height 10
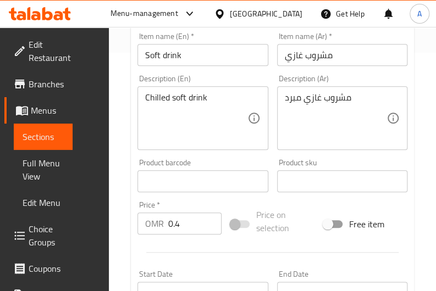
scroll to position [239, 0]
click at [182, 227] on input "0.4" at bounding box center [194, 223] width 53 height 22
type input "0.452"
click at [237, 261] on div at bounding box center [272, 252] width 279 height 27
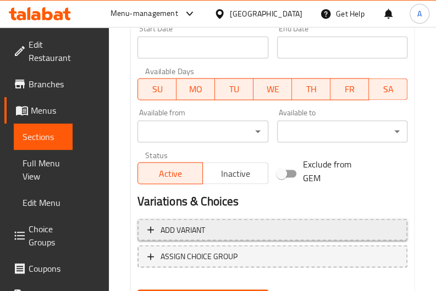
scroll to position [540, 0]
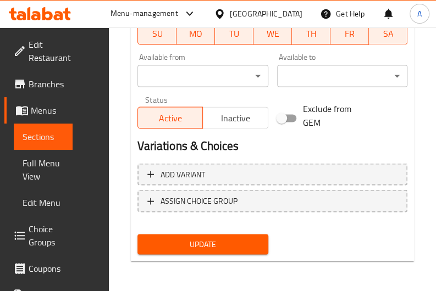
click at [224, 245] on span "Update" at bounding box center [202, 244] width 113 height 14
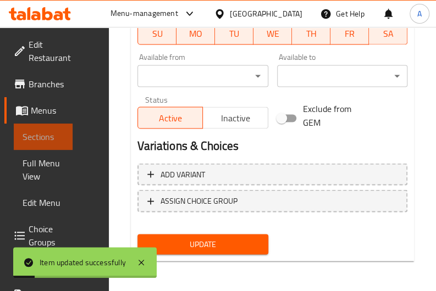
click at [47, 140] on span "Sections" at bounding box center [43, 136] width 41 height 13
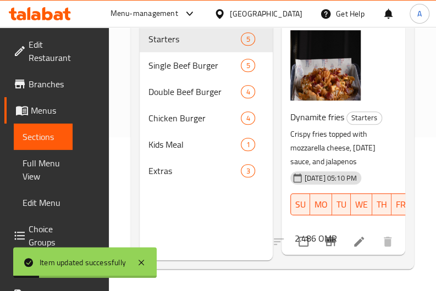
scroll to position [154, 0]
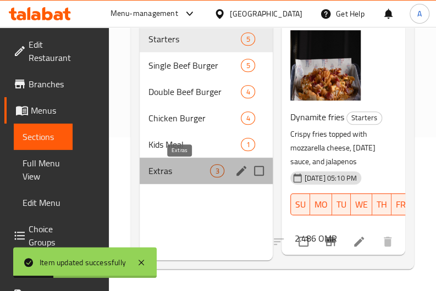
click at [176, 172] on span "Extras" at bounding box center [179, 170] width 62 height 13
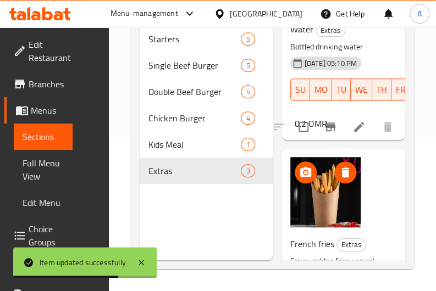
scroll to position [303, 0]
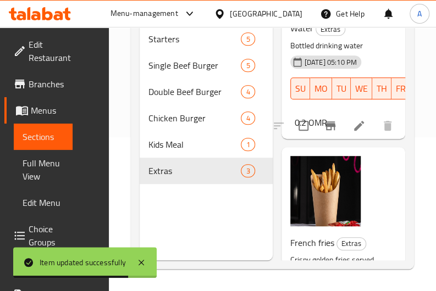
click at [344, 128] on li at bounding box center [359, 126] width 31 height 20
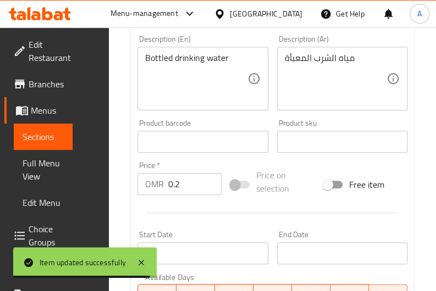
scroll to position [285, 0]
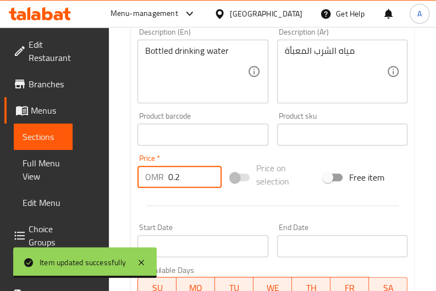
click at [188, 176] on input "0.2" at bounding box center [194, 177] width 53 height 22
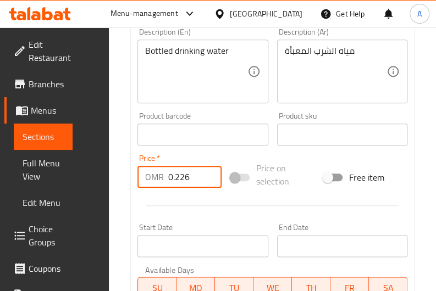
type input "0.226"
click at [201, 215] on div at bounding box center [272, 205] width 279 height 27
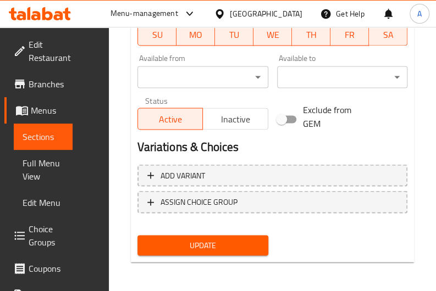
scroll to position [540, 0]
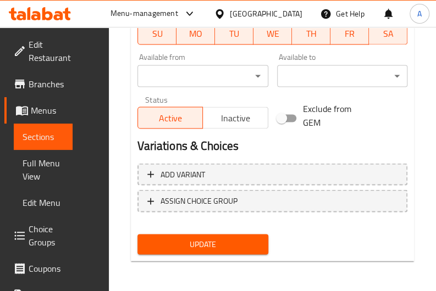
click at [193, 239] on span "Update" at bounding box center [202, 244] width 113 height 14
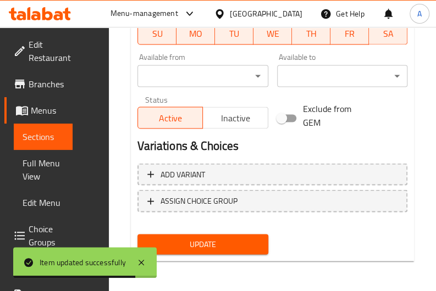
click at [38, 143] on span "Sections" at bounding box center [43, 136] width 41 height 13
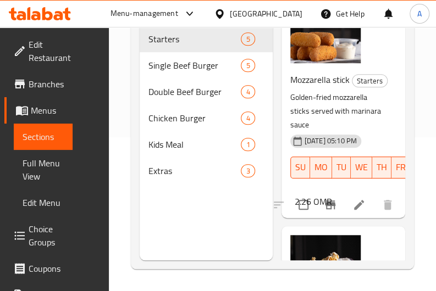
scroll to position [329, 0]
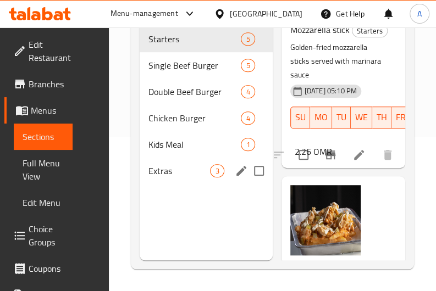
click at [181, 176] on span "Extras" at bounding box center [179, 170] width 62 height 13
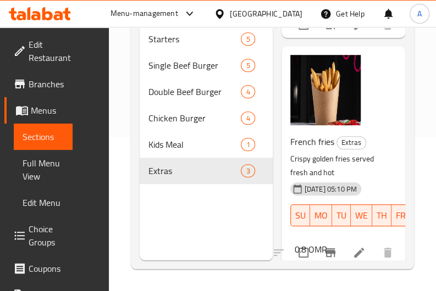
scroll to position [418, 0]
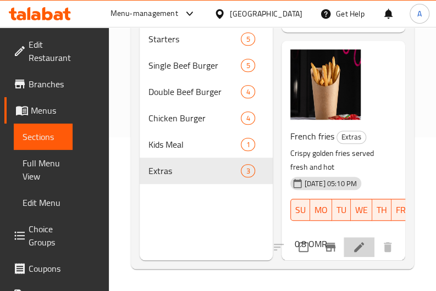
click at [354, 242] on icon at bounding box center [359, 247] width 10 height 10
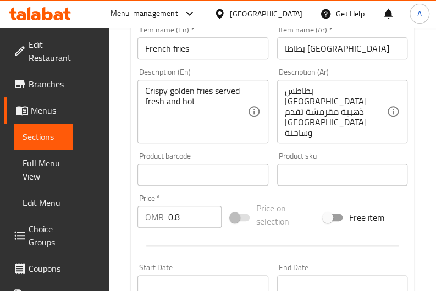
scroll to position [262, 0]
click at [189, 221] on input "0.8" at bounding box center [194, 217] width 53 height 22
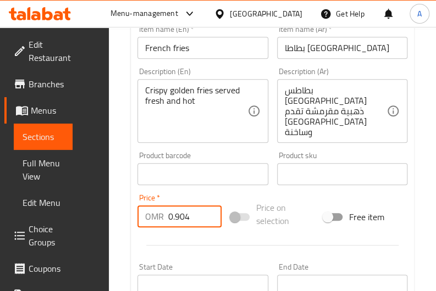
type input "0.904"
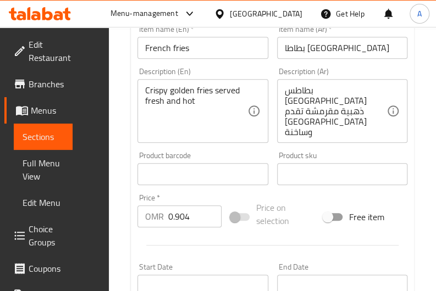
click at [205, 255] on div at bounding box center [272, 245] width 279 height 27
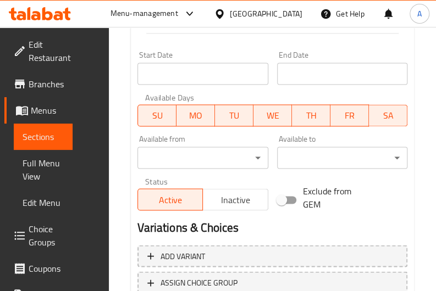
scroll to position [546, 0]
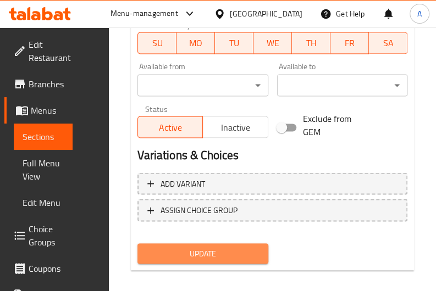
click at [207, 260] on span "Update" at bounding box center [202, 254] width 113 height 14
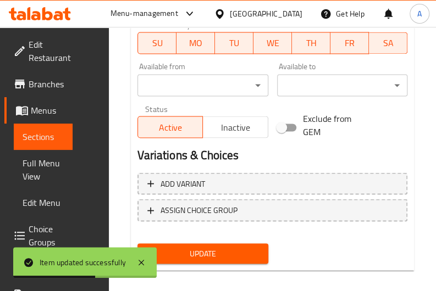
click at [324, 228] on nav at bounding box center [272, 230] width 270 height 9
click at [48, 140] on span "Sections" at bounding box center [43, 136] width 41 height 13
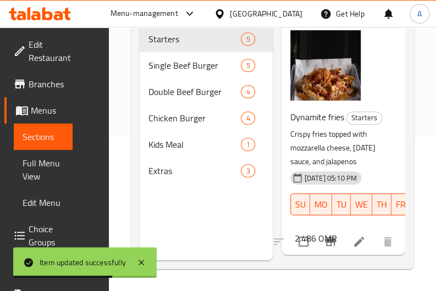
scroll to position [154, 0]
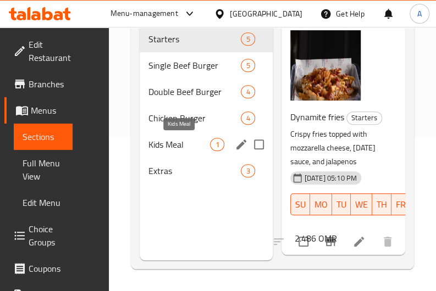
click at [174, 143] on span "Kids Meal" at bounding box center [179, 144] width 62 height 13
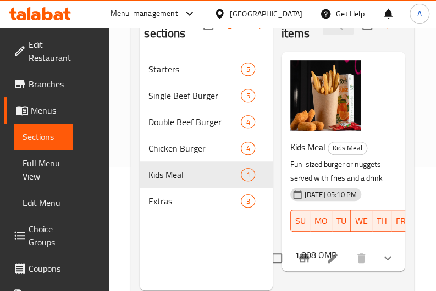
scroll to position [154, 0]
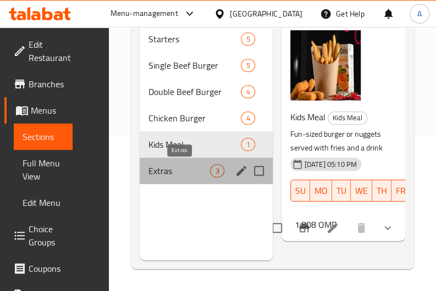
click at [186, 171] on span "Extras" at bounding box center [179, 170] width 62 height 13
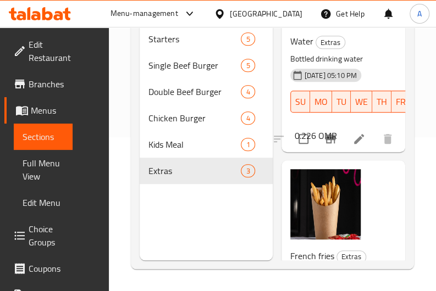
scroll to position [418, 0]
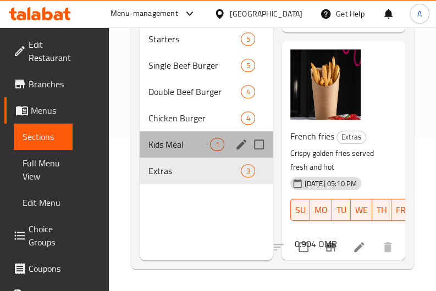
click at [172, 152] on div "Kids Meal 1" at bounding box center [206, 144] width 132 height 26
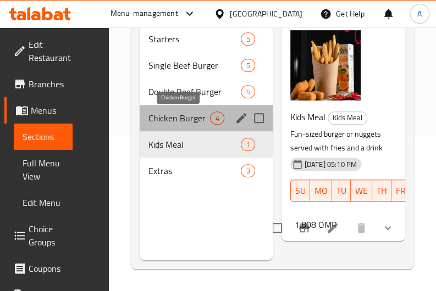
click at [182, 124] on span "Chicken Burger" at bounding box center [179, 118] width 62 height 13
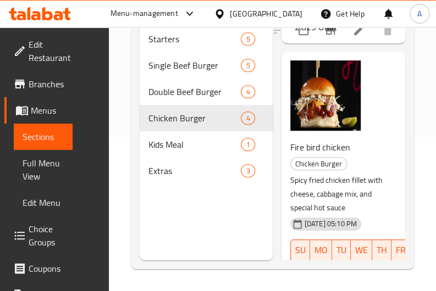
scroll to position [791, 0]
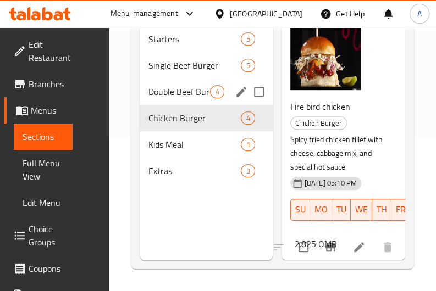
click at [178, 96] on span "Double Beef Burger" at bounding box center [179, 91] width 62 height 13
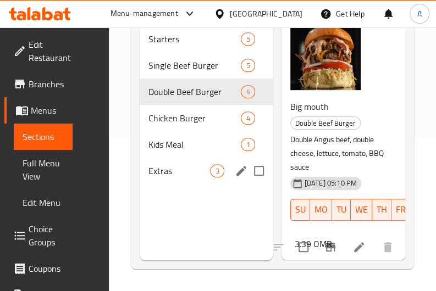
click at [180, 172] on span "Extras" at bounding box center [179, 170] width 62 height 13
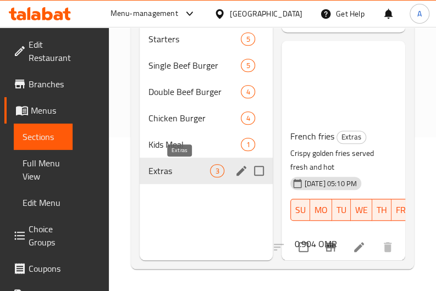
scroll to position [418, 0]
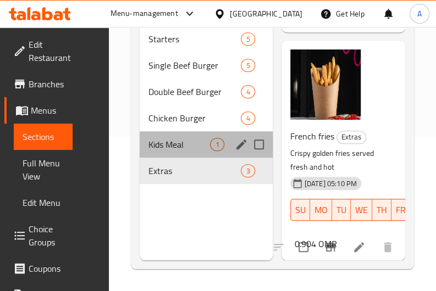
click at [195, 153] on div "Kids Meal 1" at bounding box center [206, 144] width 132 height 26
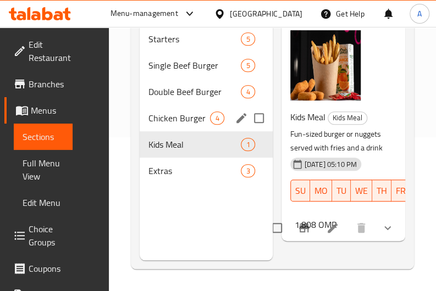
click at [186, 122] on span "Chicken Burger" at bounding box center [179, 118] width 62 height 13
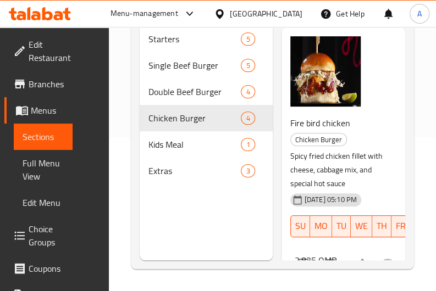
scroll to position [791, 0]
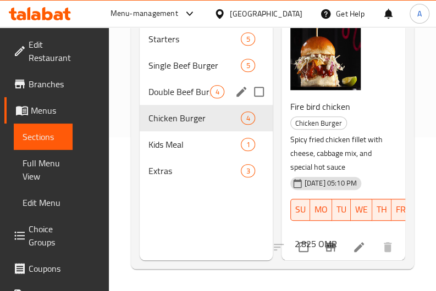
click at [184, 99] on div "Double Beef Burger 4" at bounding box center [206, 92] width 132 height 26
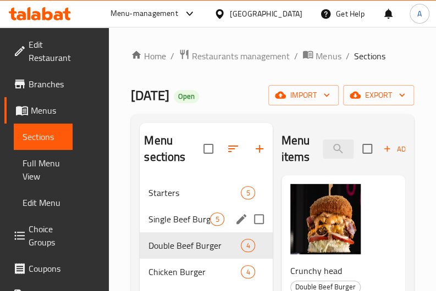
click at [219, 213] on div "5" at bounding box center [217, 219] width 14 height 13
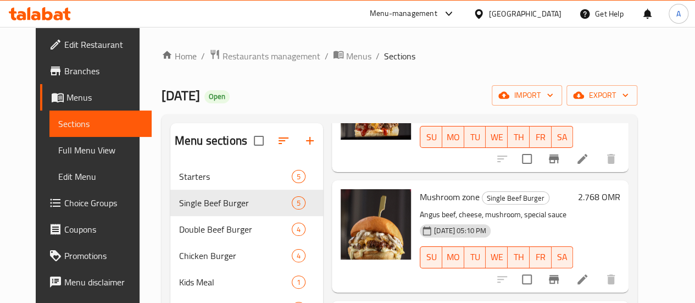
scroll to position [341, 0]
